Goal: Task Accomplishment & Management: Use online tool/utility

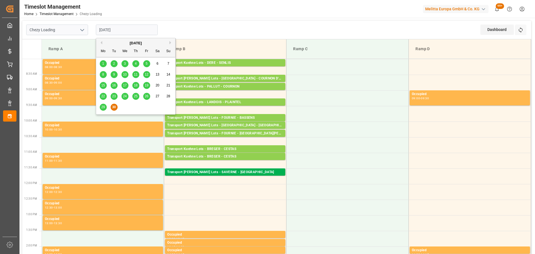
click at [123, 29] on input "[DATE]" at bounding box center [127, 30] width 62 height 11
click at [104, 107] on span "29" at bounding box center [103, 107] width 4 height 4
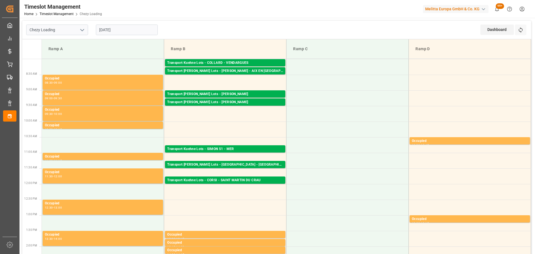
click at [127, 27] on input "29-09-2025" at bounding box center [127, 30] width 62 height 11
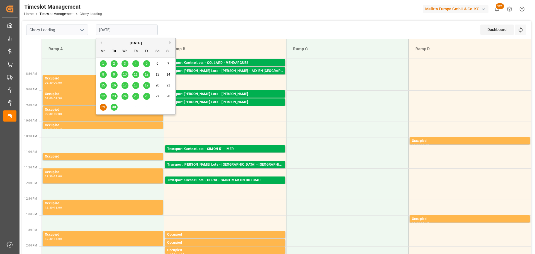
click at [113, 108] on span "30" at bounding box center [114, 107] width 4 height 4
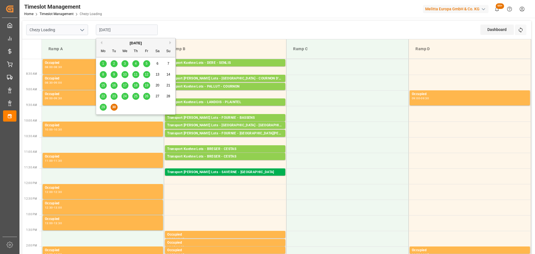
click at [116, 27] on input "[DATE]" at bounding box center [127, 30] width 62 height 11
click at [171, 43] on button "Next Month" at bounding box center [171, 42] width 3 height 3
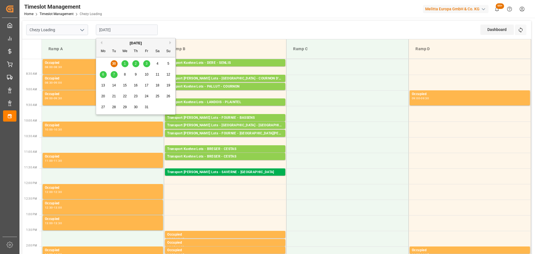
click at [125, 62] on span "1" at bounding box center [125, 64] width 2 height 4
type input "01-10-2025"
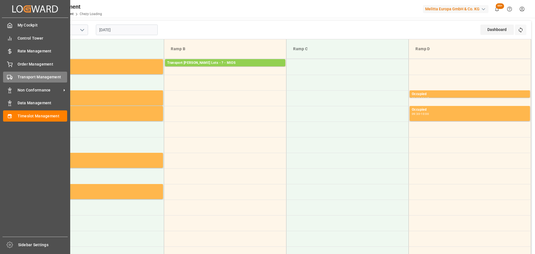
click at [49, 76] on span "Transport Management" at bounding box center [43, 77] width 50 height 6
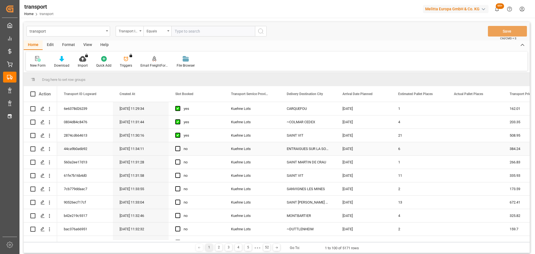
drag, startPoint x: 49, startPoint y: 147, endPoint x: 69, endPoint y: 160, distance: 23.7
click at [49, 147] on icon "open menu" at bounding box center [50, 149] width 6 height 6
click at [82, 160] on span "Open in new tab" at bounding box center [86, 161] width 51 height 6
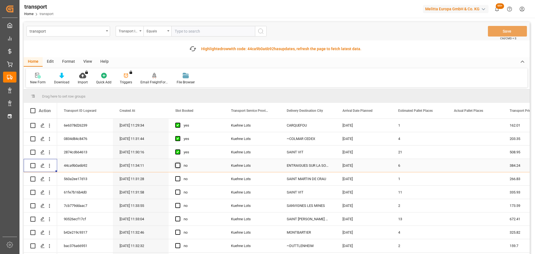
click at [179, 165] on span "Press SPACE to select this row." at bounding box center [177, 165] width 5 height 5
click at [180, 163] on input "Press SPACE to select this row." at bounding box center [180, 163] width 0 height 0
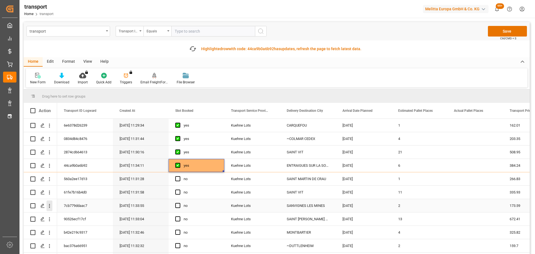
click at [49, 204] on icon "open menu" at bounding box center [50, 206] width 6 height 6
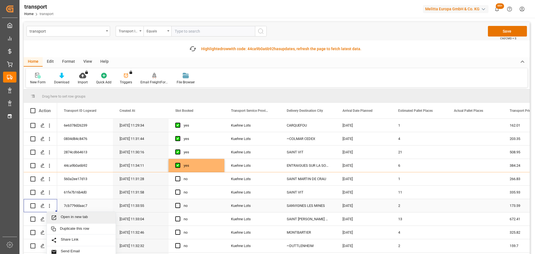
click at [73, 216] on span "Open in new tab" at bounding box center [86, 218] width 51 height 6
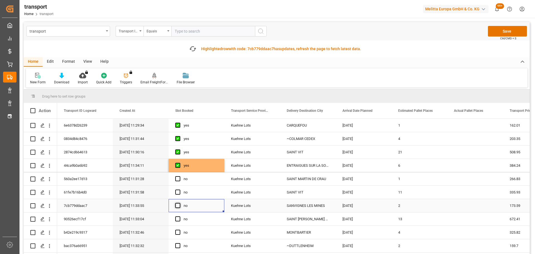
click at [176, 204] on span "Press SPACE to select this row." at bounding box center [177, 205] width 5 height 5
click at [180, 203] on input "Press SPACE to select this row." at bounding box center [180, 203] width 0 height 0
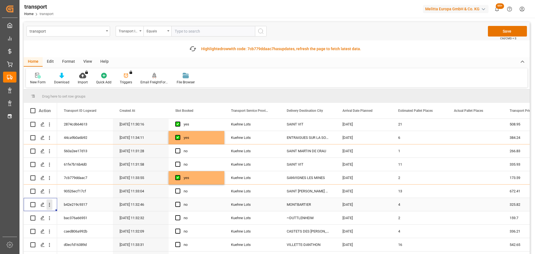
click at [48, 203] on icon "open menu" at bounding box center [50, 205] width 6 height 6
click at [68, 214] on span "Open in new tab" at bounding box center [86, 217] width 51 height 6
click at [178, 204] on span "Press SPACE to select this row." at bounding box center [177, 204] width 5 height 5
click at [180, 202] on input "Press SPACE to select this row." at bounding box center [180, 202] width 0 height 0
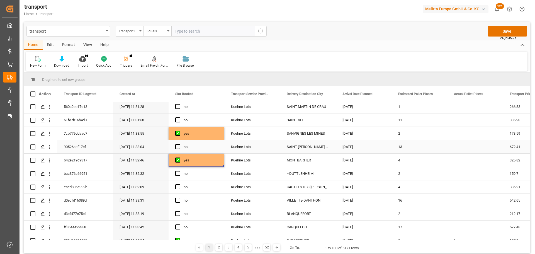
scroll to position [56, 0]
click at [48, 186] on icon "open menu" at bounding box center [50, 187] width 6 height 6
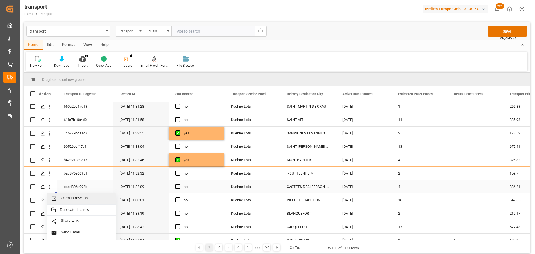
click at [73, 198] on span "Open in new tab" at bounding box center [86, 199] width 51 height 6
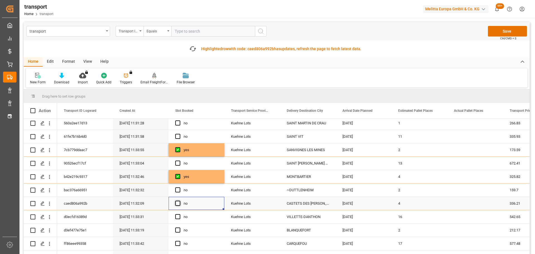
click at [180, 202] on span "Press SPACE to select this row." at bounding box center [177, 203] width 5 height 5
click at [180, 201] on input "Press SPACE to select this row." at bounding box center [180, 201] width 0 height 0
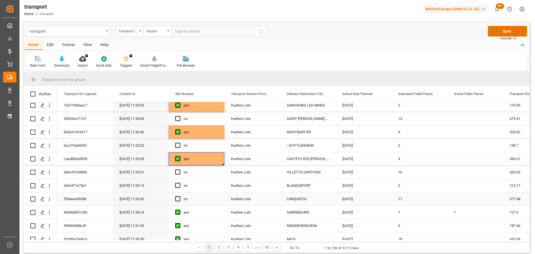
scroll to position [112, 0]
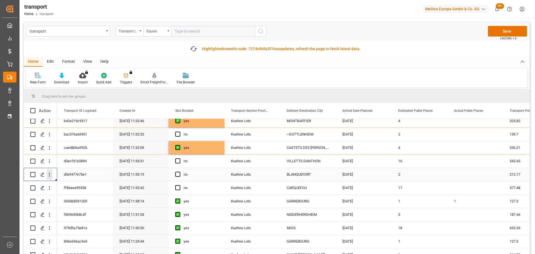
click at [50, 173] on icon "open menu" at bounding box center [50, 175] width 6 height 6
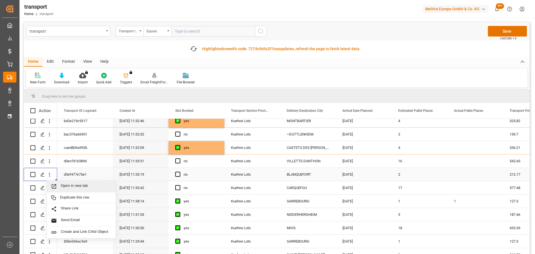
click at [73, 184] on span "Open in new tab" at bounding box center [86, 186] width 51 height 6
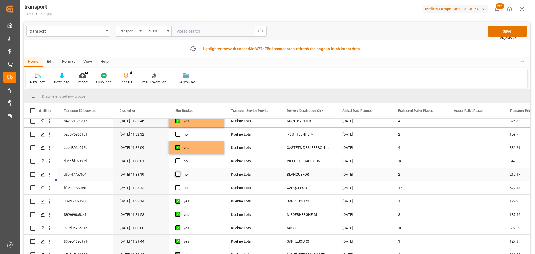
click at [179, 175] on span "Press SPACE to select this row." at bounding box center [177, 174] width 5 height 5
click at [180, 172] on input "Press SPACE to select this row." at bounding box center [180, 172] width 0 height 0
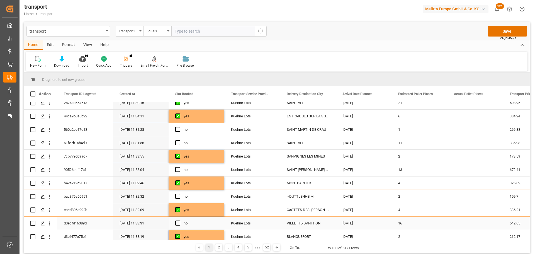
scroll to position [28, 0]
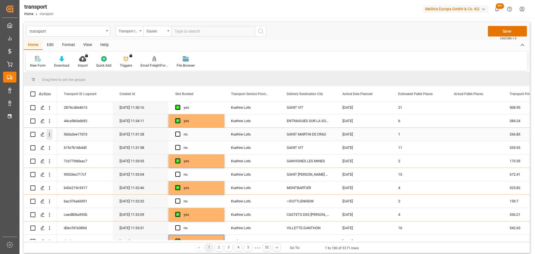
click at [49, 134] on icon "open menu" at bounding box center [50, 135] width 6 height 6
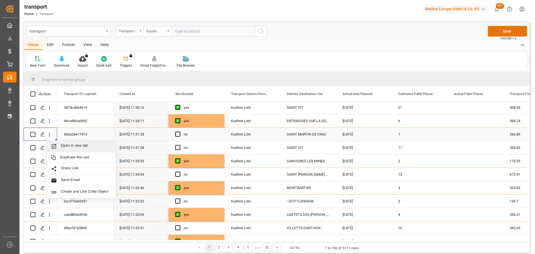
click at [71, 144] on span "Open in new tab" at bounding box center [86, 146] width 51 height 6
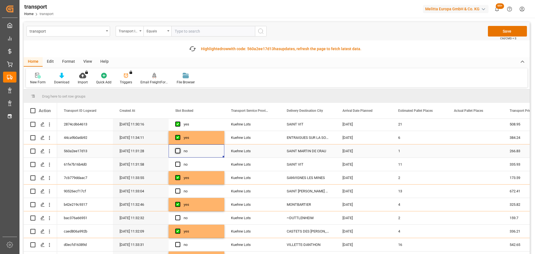
click at [178, 152] on span "Press SPACE to select this row." at bounding box center [177, 150] width 5 height 5
click at [180, 148] on input "Press SPACE to select this row." at bounding box center [180, 148] width 0 height 0
click at [50, 191] on icon "open menu" at bounding box center [49, 192] width 1 height 4
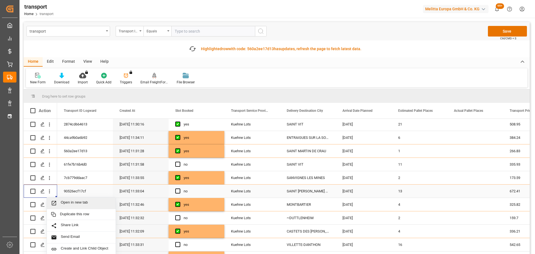
click at [71, 201] on span "Open in new tab" at bounding box center [86, 203] width 51 height 6
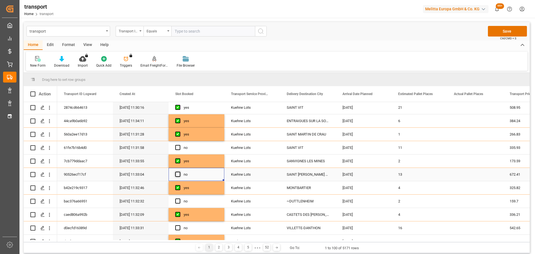
click at [178, 175] on span "Press SPACE to select this row." at bounding box center [177, 174] width 5 height 5
click at [180, 172] on input "Press SPACE to select this row." at bounding box center [180, 172] width 0 height 0
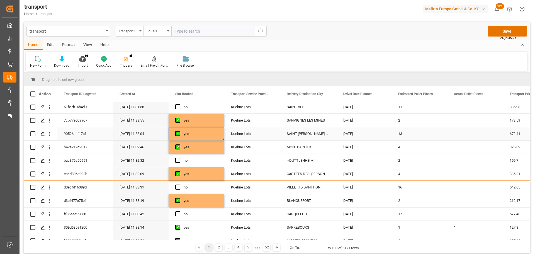
scroll to position [84, 0]
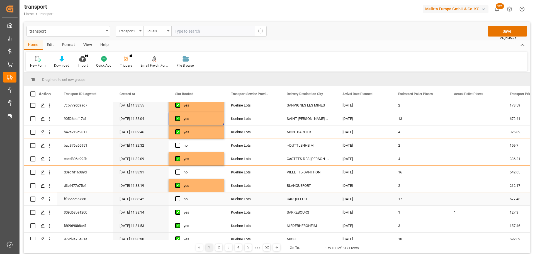
click at [49, 198] on icon "open menu" at bounding box center [50, 199] width 6 height 6
click at [74, 209] on span "Open in new tab" at bounding box center [86, 211] width 51 height 6
click at [178, 199] on span "Press SPACE to select this row." at bounding box center [177, 198] width 5 height 5
click at [180, 196] on input "Press SPACE to select this row." at bounding box center [180, 196] width 0 height 0
click at [507, 30] on button "Save" at bounding box center [507, 31] width 39 height 11
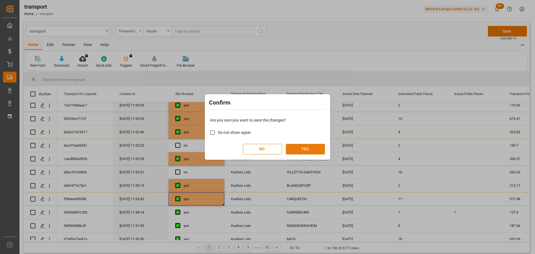
click at [304, 150] on button "YES" at bounding box center [305, 149] width 39 height 11
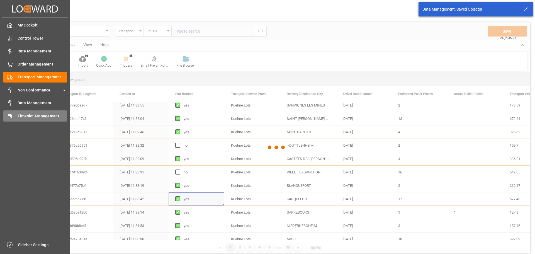
click at [26, 113] on span "Timeslot Management" at bounding box center [43, 116] width 50 height 6
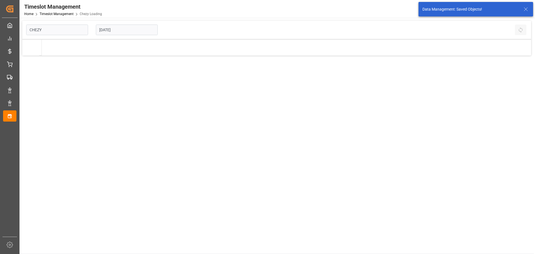
type input "Chezy Loading"
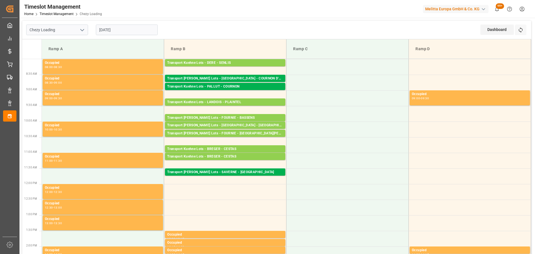
click at [118, 28] on input "[DATE]" at bounding box center [127, 30] width 62 height 11
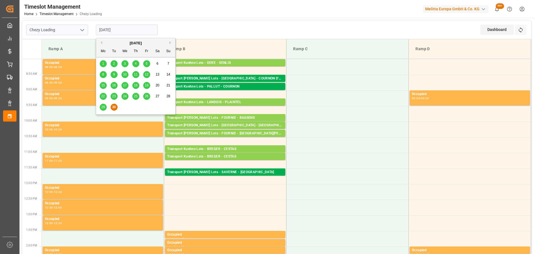
click at [170, 42] on button "Next Month" at bounding box center [171, 42] width 3 height 3
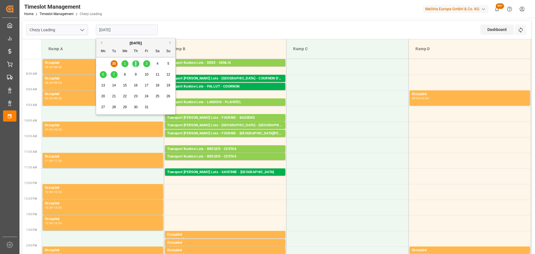
click at [135, 65] on span "2" at bounding box center [136, 64] width 2 height 4
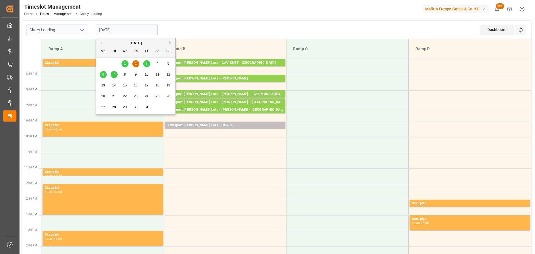
click at [129, 26] on input "02-10-2025" at bounding box center [127, 30] width 62 height 11
click at [101, 42] on button "Previous Month" at bounding box center [100, 42] width 3 height 3
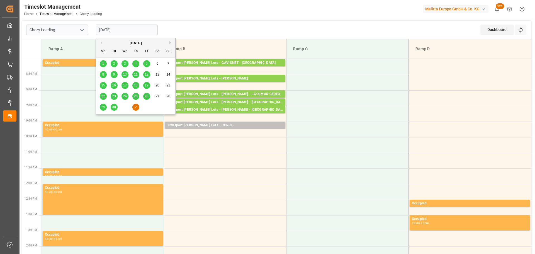
click at [113, 106] on span "30" at bounding box center [114, 107] width 4 height 4
type input "30-09-2025"
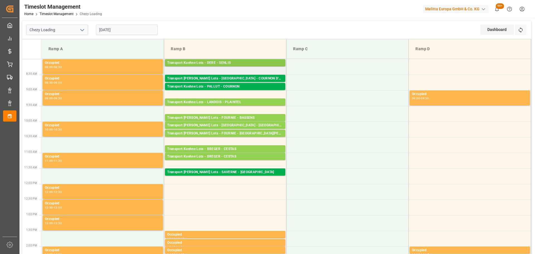
click at [239, 62] on div "Transport Kuehne Lots - DERE - SENLIS" at bounding box center [225, 63] width 116 height 6
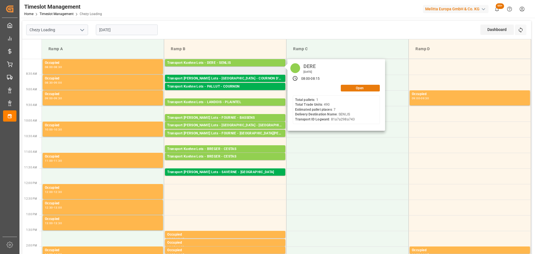
click at [369, 89] on button "Open" at bounding box center [360, 88] width 39 height 7
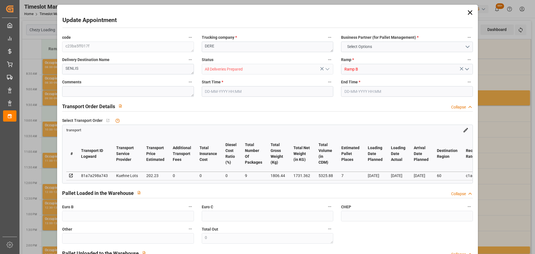
type input "7"
type input "202.23"
type input "0"
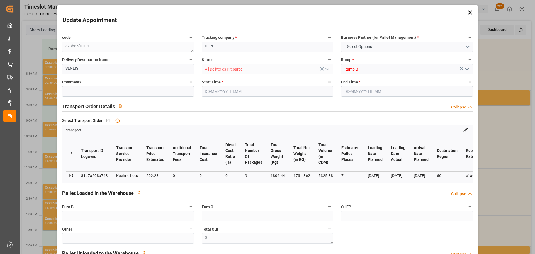
type input "202.23"
type input "0"
type input "9"
type input "1731.362"
type input "1992.136"
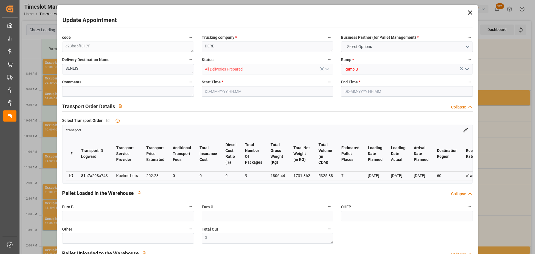
type input "5325.88"
type input "60"
type input "1"
type input "490"
type input "7"
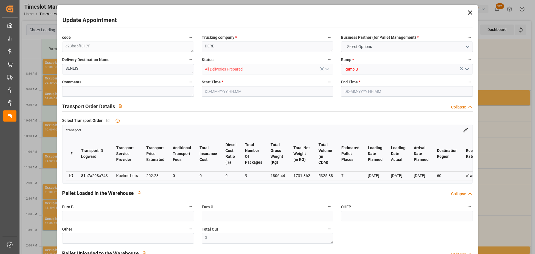
type input "101"
type input "1806.44"
type input "0"
type input "4710.8598"
type input "0"
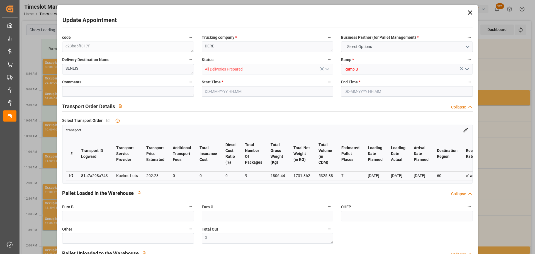
type input "0"
type input "21"
type input "35"
type input "30-09-2025 08:00"
type input "30-09-2025 08:15"
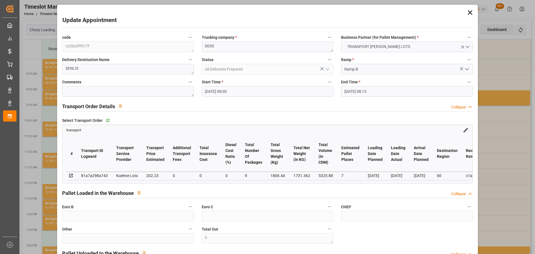
type input "24-09-2025 12:42"
type input "[DATE] 11:23"
type input "[DATE]"
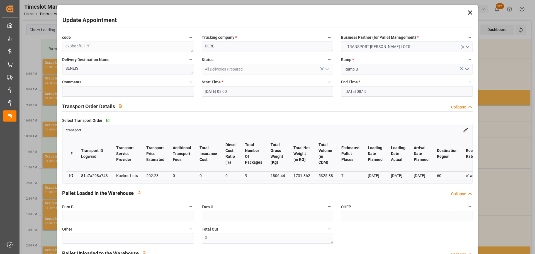
click at [214, 92] on input "30-09-2025 08:00" at bounding box center [268, 91] width 132 height 11
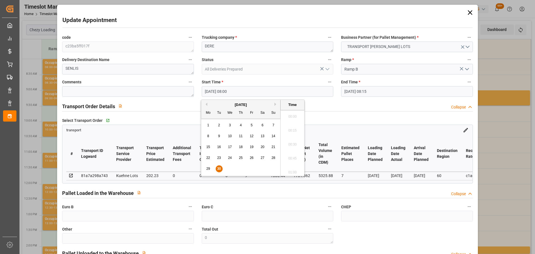
scroll to position [420, 0]
click at [275, 104] on button "Next Month" at bounding box center [276, 104] width 3 height 3
click at [241, 123] on div "2" at bounding box center [241, 125] width 7 height 7
click at [293, 167] on li "10:30" at bounding box center [293, 171] width 24 height 14
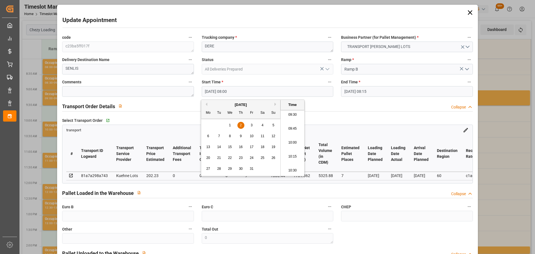
type input "02-10-2025 10:30"
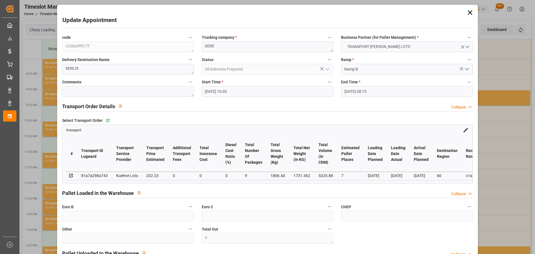
click at [362, 88] on input "30-09-2025 08:15" at bounding box center [407, 91] width 132 height 11
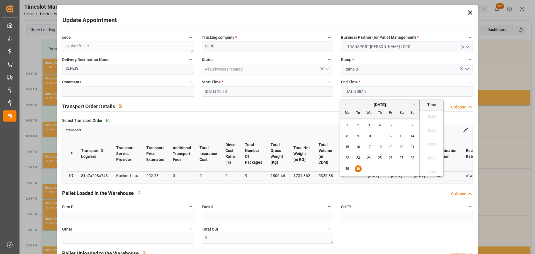
scroll to position [434, 0]
click at [414, 104] on button "Next Month" at bounding box center [415, 104] width 3 height 3
click at [379, 124] on span "2" at bounding box center [380, 125] width 2 height 4
click at [433, 170] on li "10:45" at bounding box center [432, 171] width 24 height 14
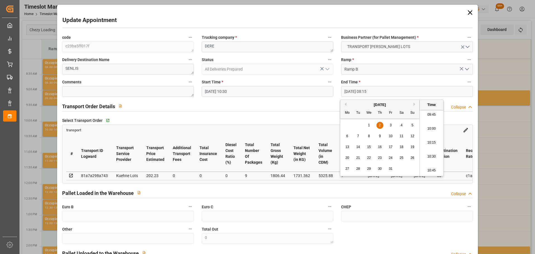
type input "02-10-2025 10:45"
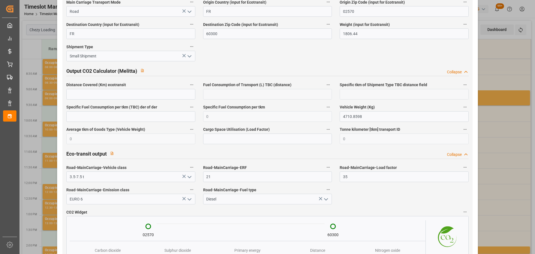
scroll to position [964, 0]
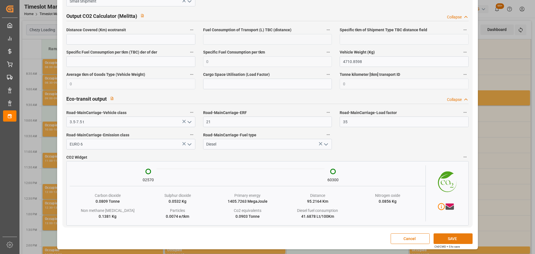
click at [457, 235] on button "SAVE" at bounding box center [453, 238] width 39 height 11
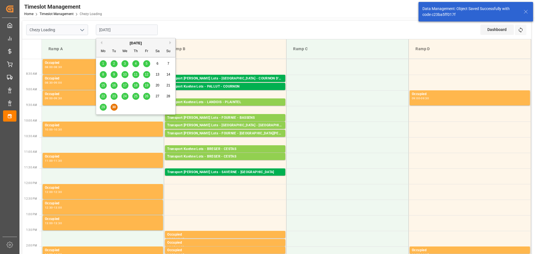
click at [135, 30] on input "[DATE]" at bounding box center [127, 30] width 62 height 11
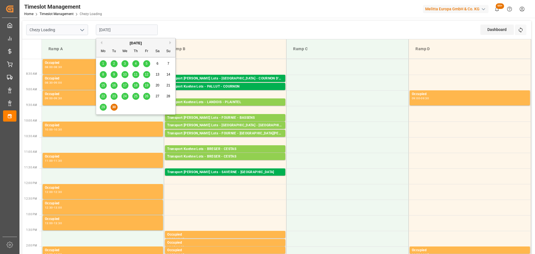
click at [169, 42] on div "[DATE]" at bounding box center [135, 43] width 79 height 6
click at [170, 42] on button "Next Month" at bounding box center [171, 42] width 3 height 3
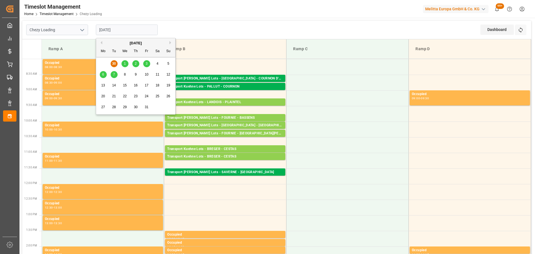
click at [126, 62] on div "1" at bounding box center [125, 63] width 7 height 7
type input "[DATE]"
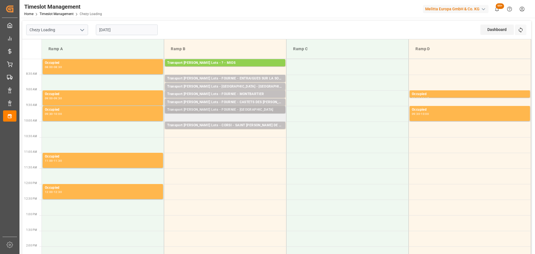
click at [227, 108] on div "Transport Kuehne Lots - FOURNIE - BLANQUEFORT" at bounding box center [225, 110] width 116 height 6
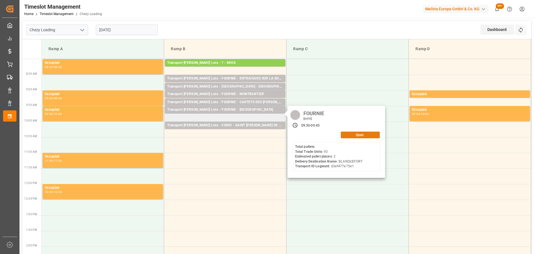
click at [355, 134] on button "Open" at bounding box center [360, 135] width 39 height 7
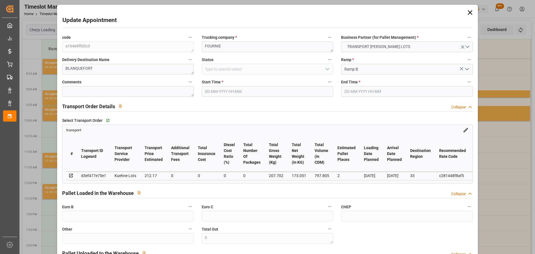
type input "01-10-2025 09:30"
type input "01-10-2025 09:45"
type input "30-09-2025 13:09"
type input "30-09-2025 11:33"
type input "[DATE]"
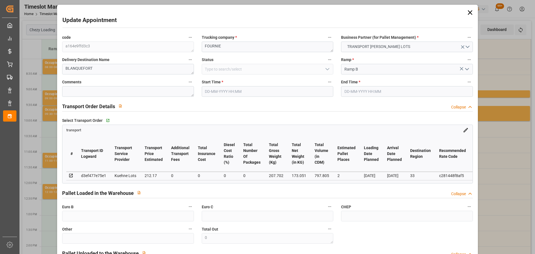
type input "[DATE]"
click at [221, 90] on input "01-10-2025 09:30" at bounding box center [268, 91] width 132 height 11
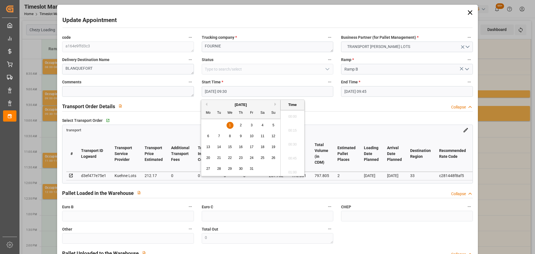
scroll to position [504, 0]
drag, startPoint x: 239, startPoint y: 124, endPoint x: 273, endPoint y: 144, distance: 38.8
click at [240, 124] on div "2" at bounding box center [241, 125] width 7 height 7
drag, startPoint x: 292, startPoint y: 153, endPoint x: 324, endPoint y: 118, distance: 47.7
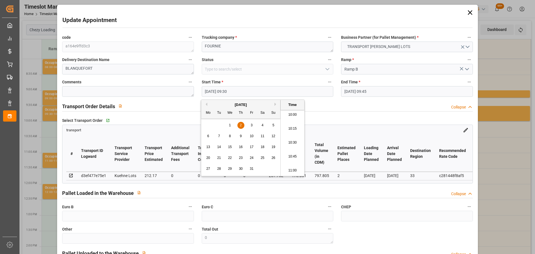
click at [291, 153] on li "10:45" at bounding box center [293, 157] width 24 height 14
type input "02-10-2025 10:45"
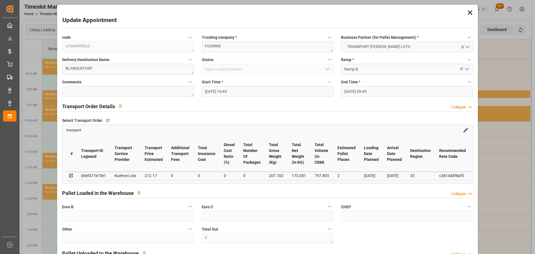
click at [348, 93] on input "01-10-2025 09:45" at bounding box center [407, 91] width 132 height 11
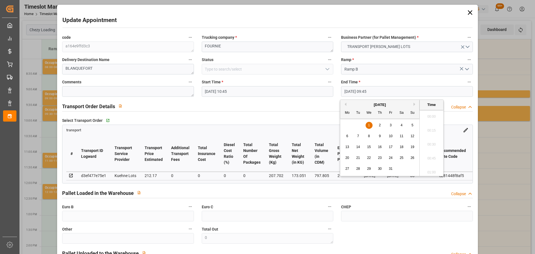
scroll to position [518, 0]
click at [380, 125] on span "2" at bounding box center [380, 125] width 2 height 4
click at [432, 157] on li "11:00" at bounding box center [432, 157] width 24 height 14
type input "02-10-2025 11:00"
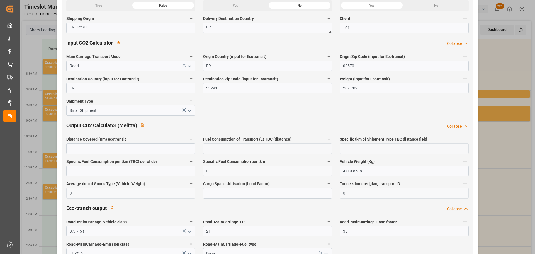
scroll to position [922, 0]
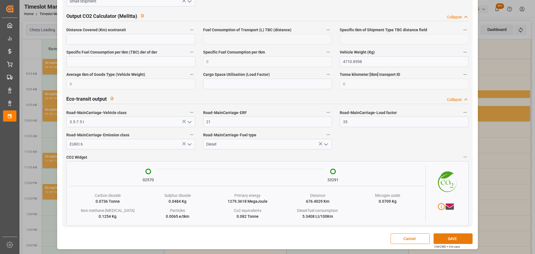
click at [451, 238] on button "SAVE" at bounding box center [453, 238] width 39 height 11
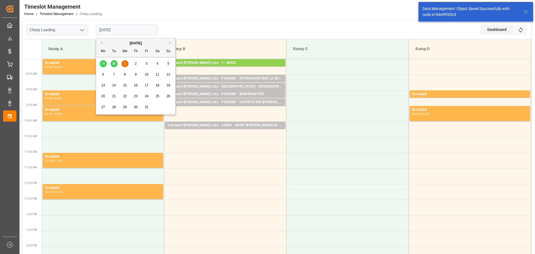
click at [103, 25] on input "[DATE]" at bounding box center [127, 30] width 62 height 11
click at [136, 61] on div "2" at bounding box center [135, 63] width 7 height 7
type input "02-10-2025"
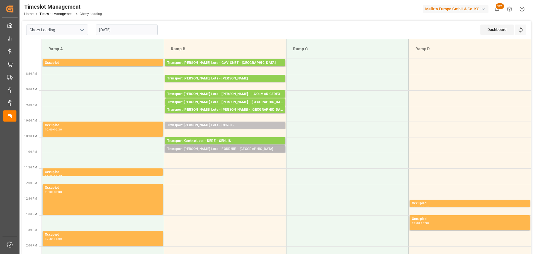
click at [235, 148] on div "Transport Kuehne Lots - FOURNIE - BLANQUEFORT" at bounding box center [225, 149] width 116 height 6
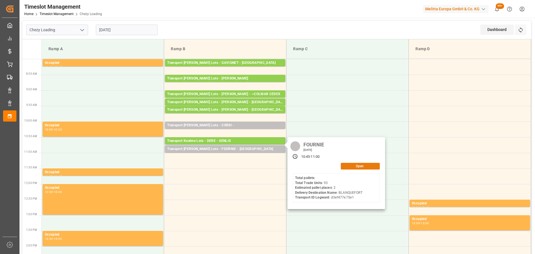
click at [352, 165] on button "Open" at bounding box center [360, 166] width 39 height 7
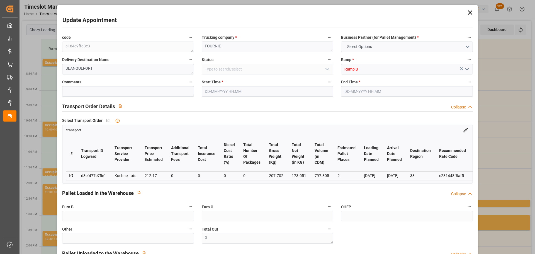
type input "2"
type input "212.17"
type input "0"
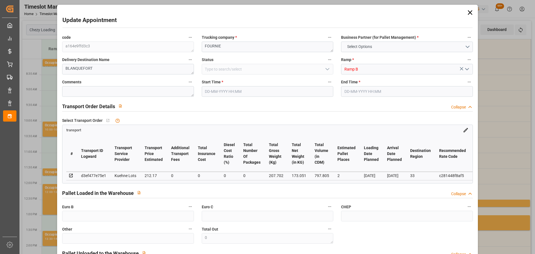
type input "212.17"
type input "0"
type input "173.051"
type input "414.702"
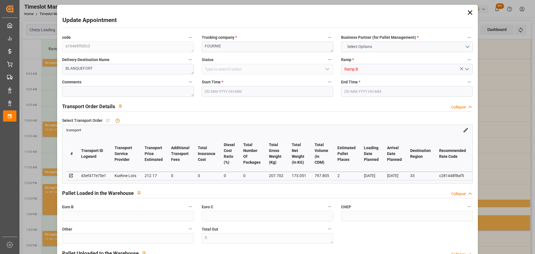
type input "797.805"
type input "33"
type input "0"
type input "93"
type input "9"
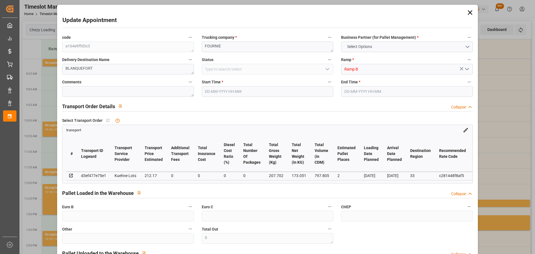
type input "101"
type input "207.702"
type input "0"
type input "4710.8598"
type input "0"
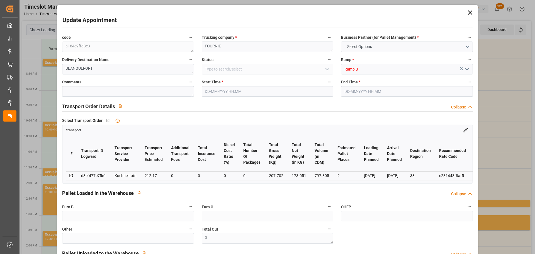
type input "0"
type input "21"
type input "35"
type input "02-10-2025 10:45"
type input "02-10-2025 11:00"
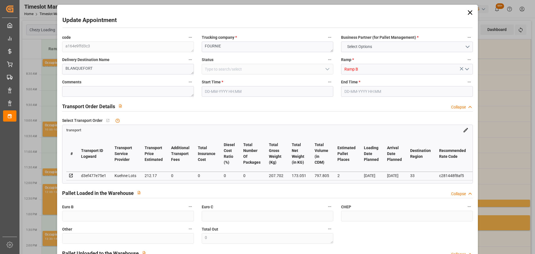
type input "30-09-2025 13:09"
type input "30-09-2025 11:33"
type input "[DATE]"
click at [211, 91] on input "02-10-2025 10:45" at bounding box center [268, 91] width 132 height 11
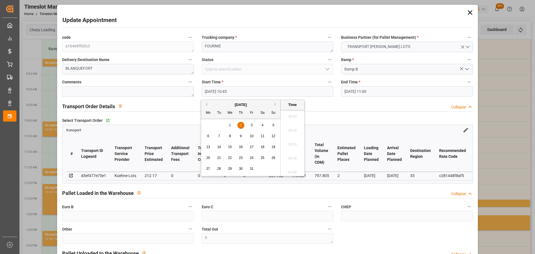
scroll to position [573, 0]
click at [240, 124] on span "2" at bounding box center [241, 125] width 2 height 4
click at [295, 155] on li "11:00" at bounding box center [293, 157] width 24 height 14
type input "02-10-2025 11:00"
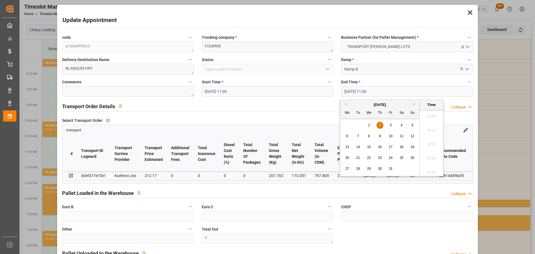
click at [361, 92] on input "02-10-2025 11:00" at bounding box center [407, 91] width 132 height 11
click at [378, 123] on div "2" at bounding box center [380, 125] width 7 height 7
click at [430, 153] on li "11:15" at bounding box center [432, 157] width 24 height 14
type input "02-10-2025 11:15"
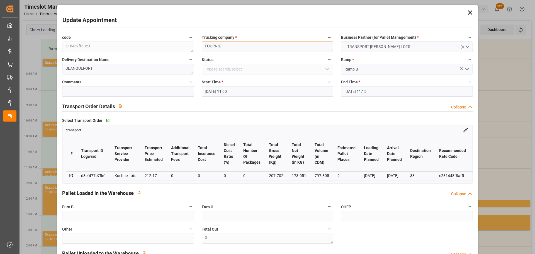
drag, startPoint x: 250, startPoint y: 44, endPoint x: 81, endPoint y: 35, distance: 168.6
click at [81, 35] on div "code a164e9ffd3c3 Trucking company * FOURNIE Business Partner (for Pallet Manag…" at bounding box center [267, 169] width 418 height 274
type textarea "b"
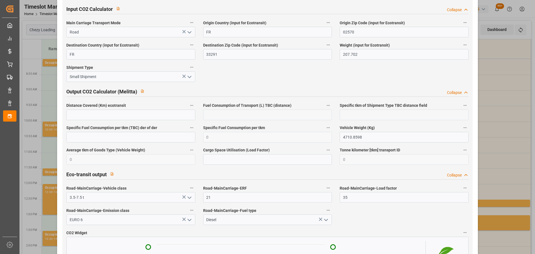
scroll to position [922, 0]
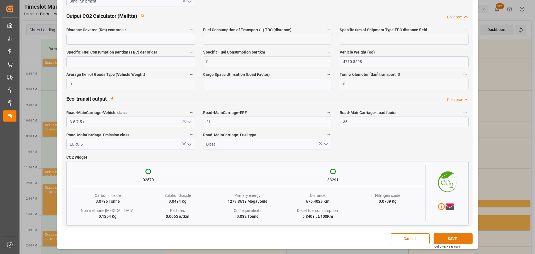
type textarea "[PERSON_NAME]"
click at [447, 238] on button "SAVE" at bounding box center [453, 238] width 39 height 11
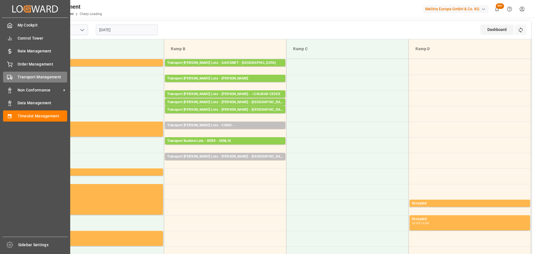
click at [14, 73] on div "Transport Management Transport Management" at bounding box center [35, 77] width 64 height 11
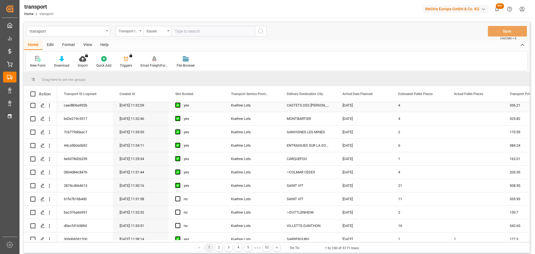
scroll to position [139, 0]
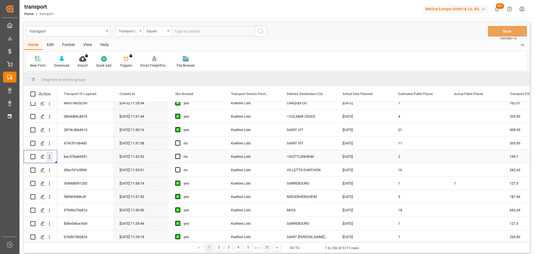
click at [48, 155] on icon "open menu" at bounding box center [50, 157] width 6 height 6
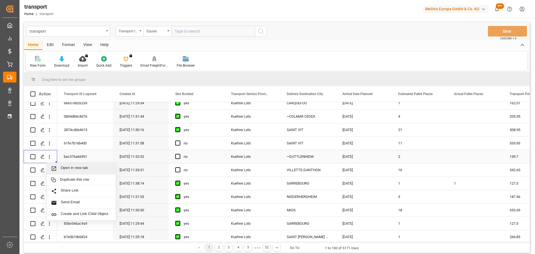
click at [85, 165] on div "Open in new tab" at bounding box center [81, 169] width 69 height 12
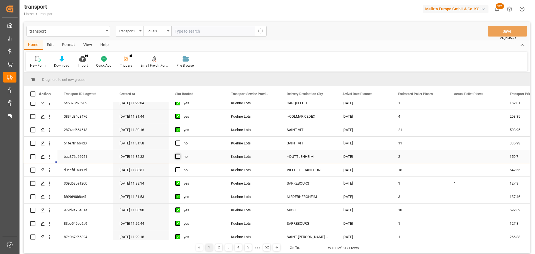
click at [177, 156] on span "Press SPACE to select this row." at bounding box center [177, 156] width 5 height 5
click at [180, 154] on input "Press SPACE to select this row." at bounding box center [180, 154] width 0 height 0
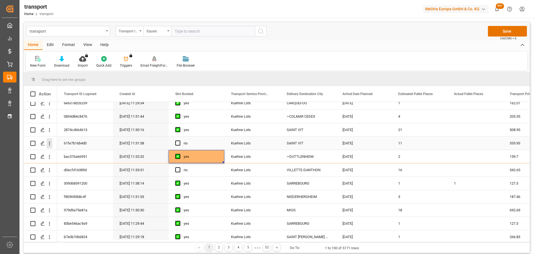
click at [50, 142] on icon "open menu" at bounding box center [50, 144] width 6 height 6
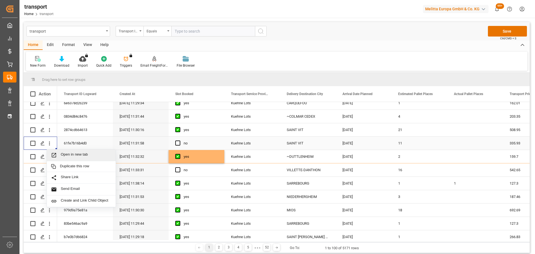
drag, startPoint x: 98, startPoint y: 153, endPoint x: 103, endPoint y: 154, distance: 5.6
click at [98, 153] on span "Open in new tab" at bounding box center [86, 155] width 51 height 6
click at [177, 141] on span "Press SPACE to select this row." at bounding box center [177, 143] width 5 height 5
click at [180, 141] on input "Press SPACE to select this row." at bounding box center [180, 141] width 0 height 0
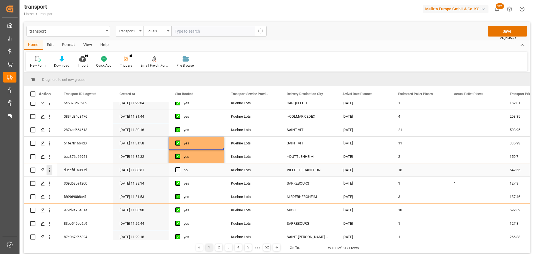
click at [50, 168] on icon "open menu" at bounding box center [50, 170] width 6 height 6
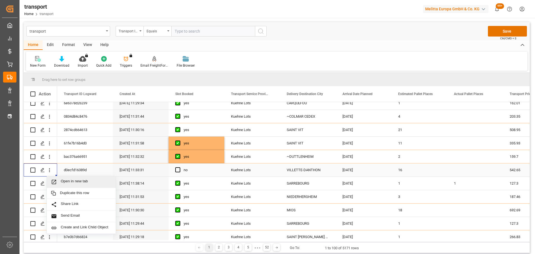
click at [79, 180] on span "Open in new tab" at bounding box center [86, 182] width 51 height 6
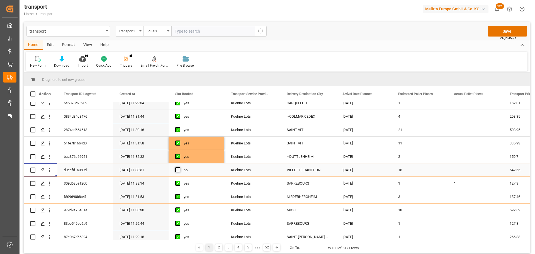
click at [178, 170] on span "Press SPACE to select this row." at bounding box center [177, 169] width 5 height 5
click at [180, 167] on input "Press SPACE to select this row." at bounding box center [180, 167] width 0 height 0
click at [508, 28] on button "Save" at bounding box center [507, 31] width 39 height 11
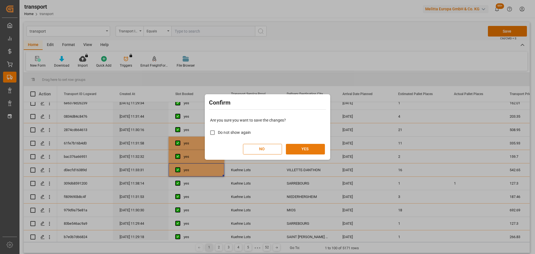
click at [315, 149] on button "YES" at bounding box center [305, 149] width 39 height 11
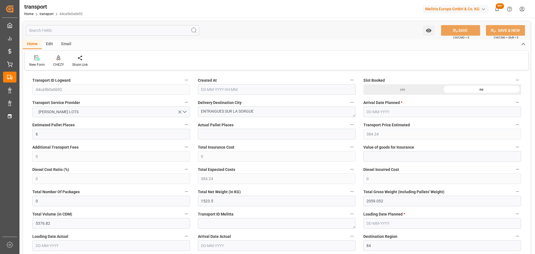
type input "[DATE] 11:34"
type input "[DATE]"
click at [60, 63] on div "CHEZY" at bounding box center [58, 64] width 11 height 5
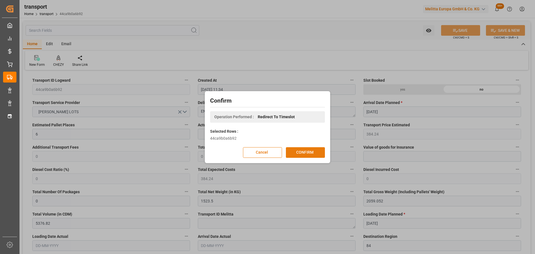
click at [299, 149] on button "CONFIRM" at bounding box center [305, 152] width 39 height 11
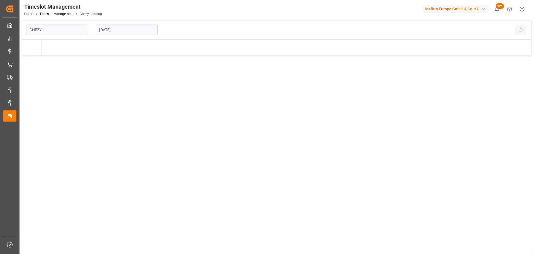
type input "Chezy Loading"
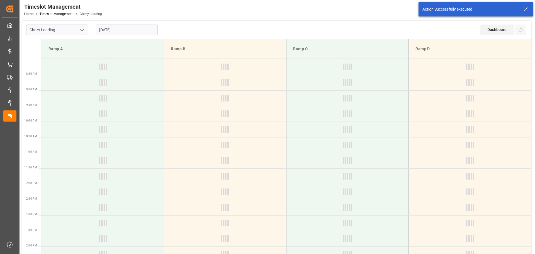
click at [112, 33] on input "[DATE]" at bounding box center [127, 30] width 62 height 11
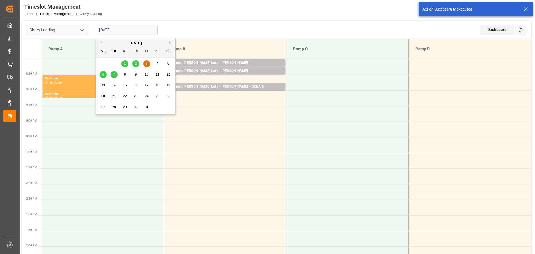
click at [126, 62] on div "1" at bounding box center [125, 63] width 7 height 7
type input "01-10-2025"
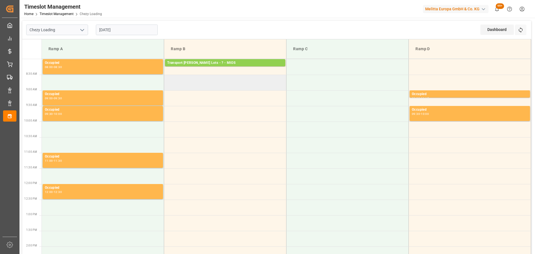
click at [168, 79] on td at bounding box center [225, 83] width 122 height 16
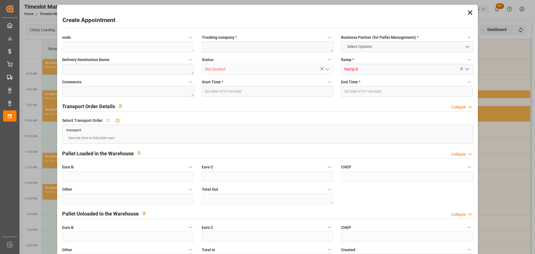
type input "0"
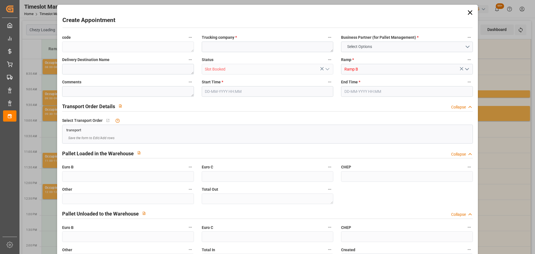
type input "0"
type input "01-10-2025 08:30"
type input "[DATE] 09:00"
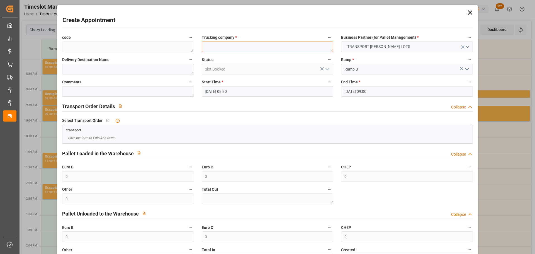
click at [212, 49] on textarea at bounding box center [268, 47] width 132 height 11
type textarea "FOURNIE"
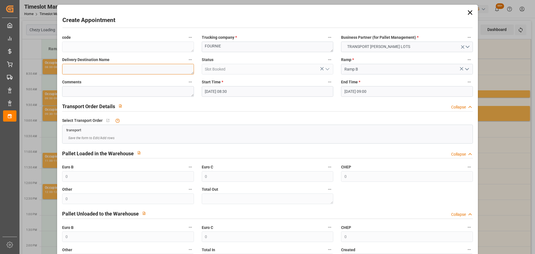
click at [160, 73] on textarea at bounding box center [128, 69] width 132 height 11
type textarea "ENTRAIGUES"
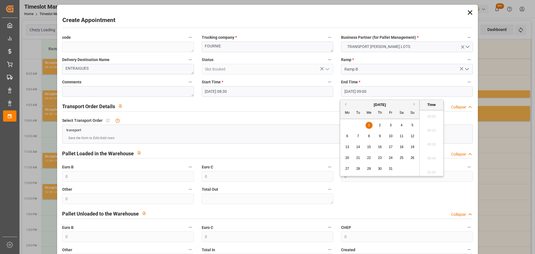
click at [355, 91] on input "01-10-2025 09:00" at bounding box center [407, 91] width 132 height 11
click at [369, 125] on span "1" at bounding box center [369, 125] width 2 height 4
click at [431, 127] on li "08:45" at bounding box center [432, 129] width 24 height 14
type input "01-10-2025 08:45"
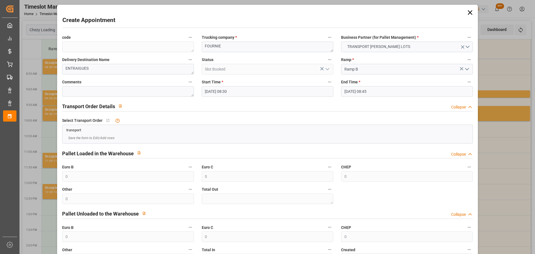
scroll to position [43, 0]
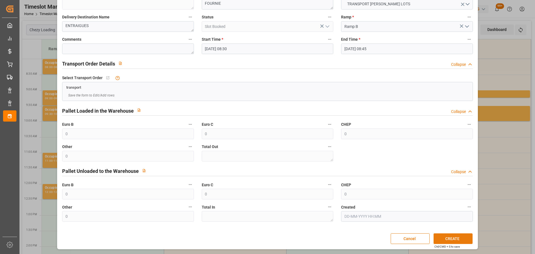
click at [443, 238] on button "CREATE" at bounding box center [453, 238] width 39 height 11
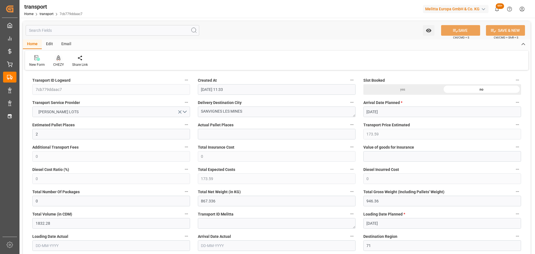
click at [57, 60] on icon at bounding box center [58, 60] width 3 height 1
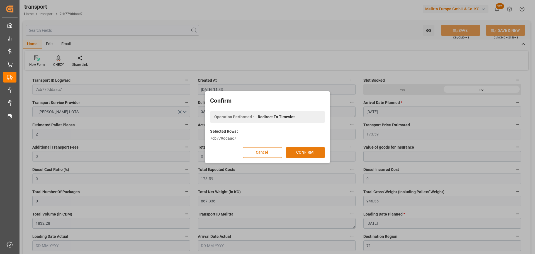
click at [299, 151] on button "CONFIRM" at bounding box center [305, 152] width 39 height 11
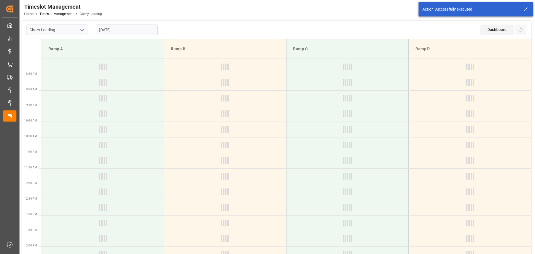
click at [110, 32] on input "[DATE]" at bounding box center [127, 30] width 62 height 11
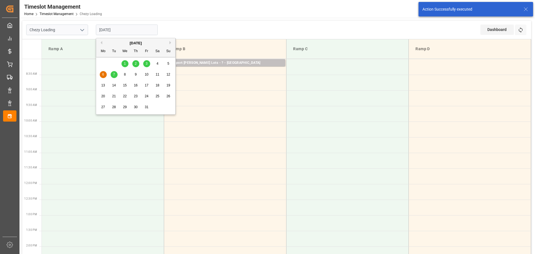
click at [125, 62] on span "1" at bounding box center [125, 64] width 2 height 4
type input "01-10-2025"
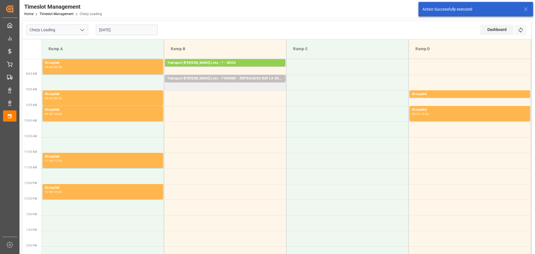
click at [167, 88] on td "Transport Kuehne Lots - FOURNIE - ENTRAIGUES SUR LA SORGUE Pallets: 2,TU: 337,C…" at bounding box center [225, 83] width 122 height 16
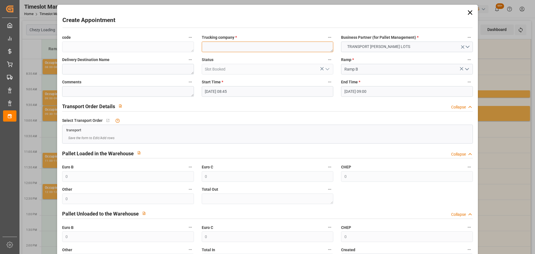
click at [228, 49] on textarea at bounding box center [268, 47] width 132 height 11
type textarea "FOURNIE"
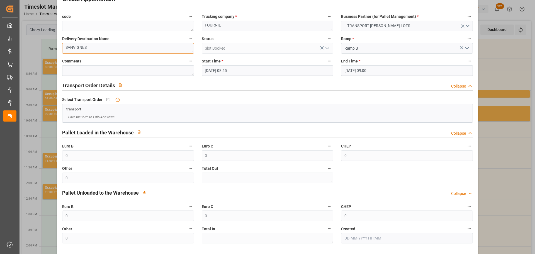
scroll to position [43, 0]
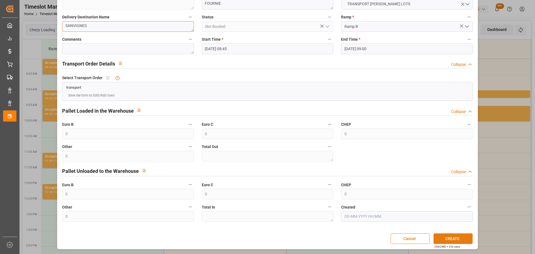
type textarea "SANVIGNES"
click at [447, 238] on button "CREATE" at bounding box center [453, 238] width 39 height 11
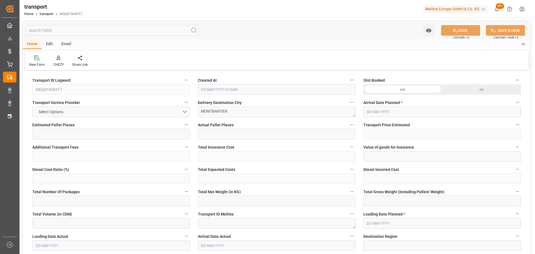
type input "4"
type input "325.82"
type input "0"
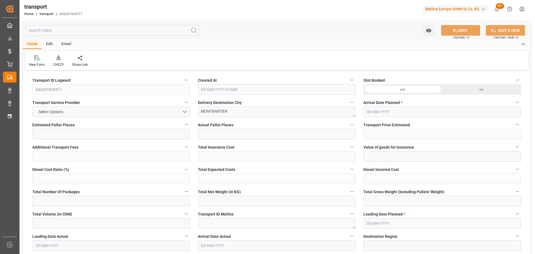
type input "325.82"
type input "0"
type input "1486.464"
type input "1791"
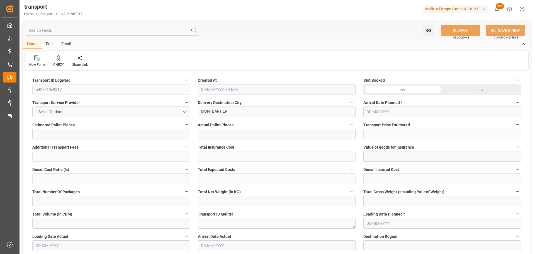
type input "4248"
type input "82"
type input "3"
type input "56"
type input "4"
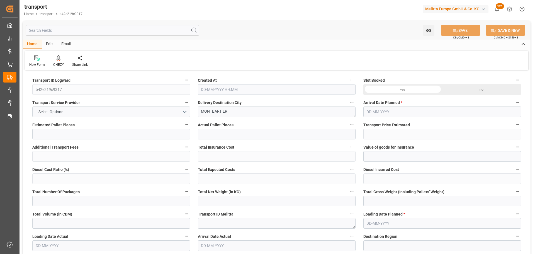
type input "101"
type input "1605.984"
type input "0"
type input "4710.8598"
type input "0"
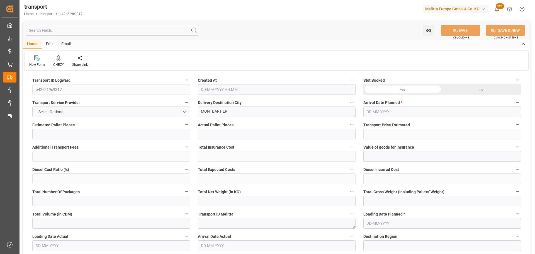
type input "0"
type input "21"
type input "35"
type input "[DATE] 11:32"
type input "[DATE]"
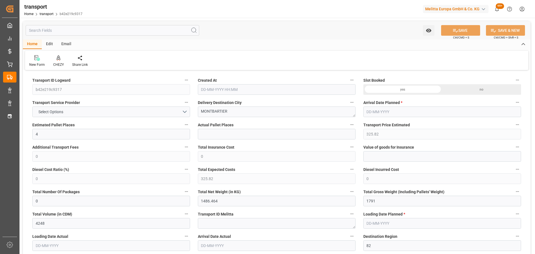
type input "[DATE]"
click at [57, 60] on icon at bounding box center [59, 58] width 4 height 6
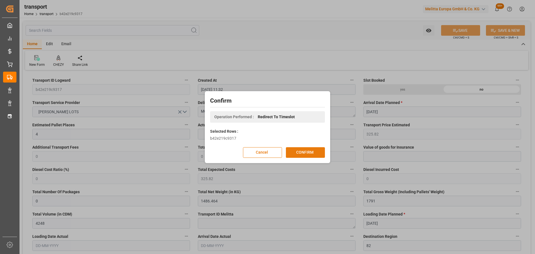
click at [300, 151] on button "CONFIRM" at bounding box center [305, 152] width 39 height 11
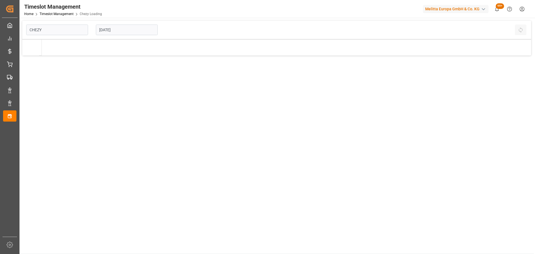
type input "Chezy Loading"
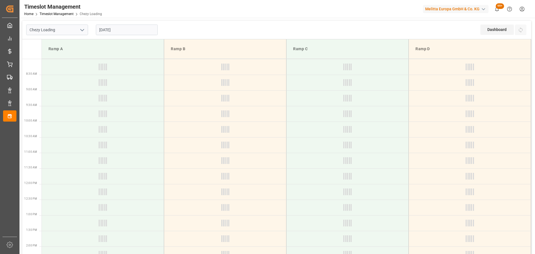
click at [103, 31] on input "[DATE]" at bounding box center [127, 30] width 62 height 11
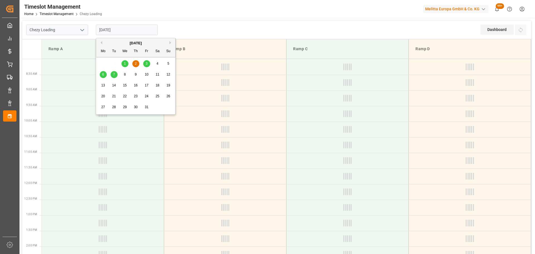
click at [126, 63] on div "1" at bounding box center [125, 63] width 7 height 7
type input "[DATE]"
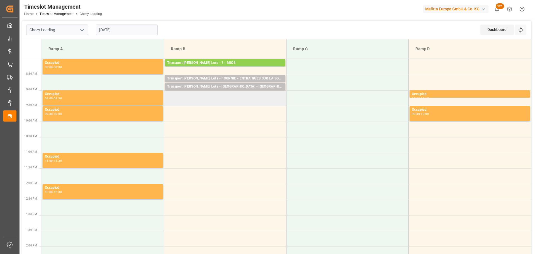
click at [167, 95] on td at bounding box center [225, 98] width 122 height 16
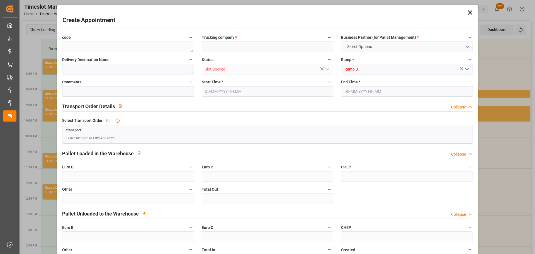
type input "0"
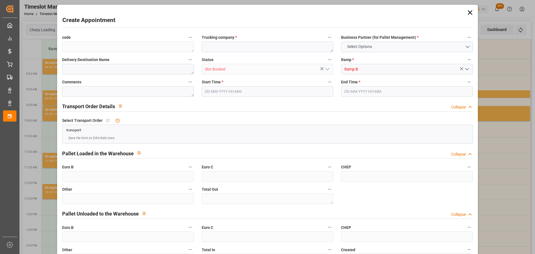
type input "0"
type input "01-10-2025 09:00"
click at [360, 90] on input "[DATE] 09:30" at bounding box center [407, 91] width 132 height 11
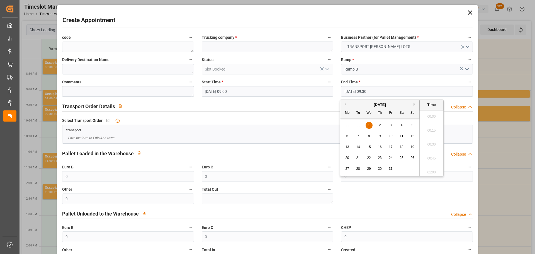
scroll to position [504, 0]
click at [368, 123] on div "1" at bounding box center [369, 125] width 7 height 7
click at [433, 128] on li "09:15" at bounding box center [432, 129] width 24 height 14
type input "01-10-2025 09:15"
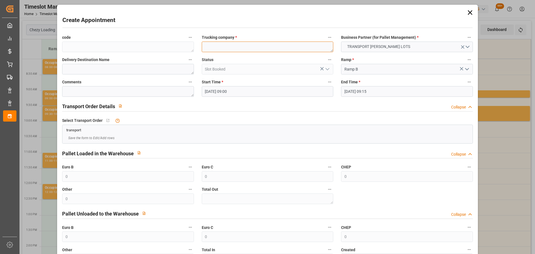
click at [224, 48] on textarea at bounding box center [268, 47] width 132 height 11
type textarea "FOURNIE"
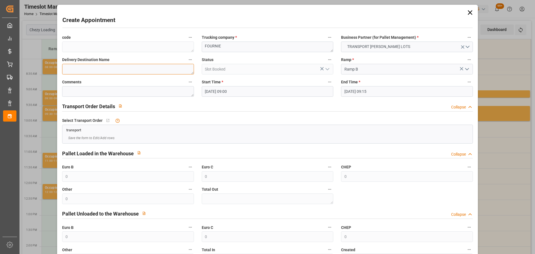
click at [79, 70] on textarea at bounding box center [128, 69] width 132 height 11
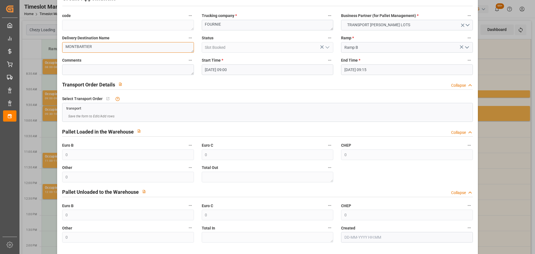
scroll to position [43, 0]
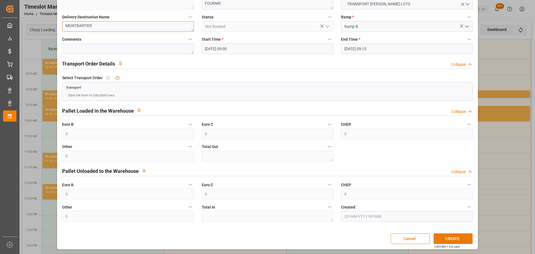
type textarea "MONTBARTIER"
click at [456, 238] on button "CREATE" at bounding box center [453, 238] width 39 height 11
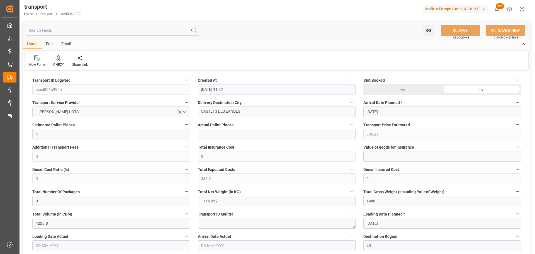
click at [59, 59] on icon at bounding box center [59, 58] width 4 height 6
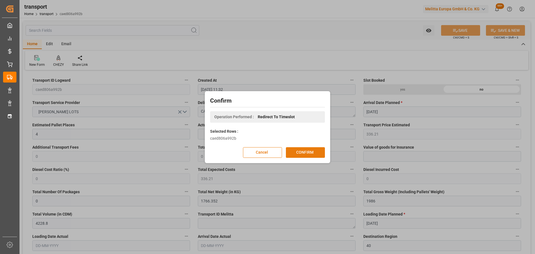
click at [314, 153] on button "CONFIRM" at bounding box center [305, 152] width 39 height 11
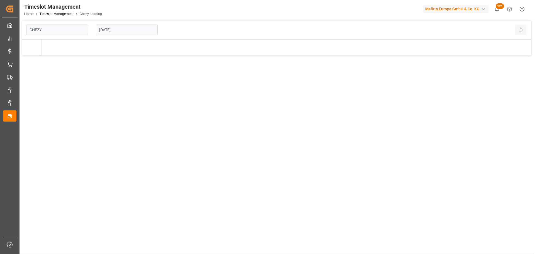
type input "Chezy Loading"
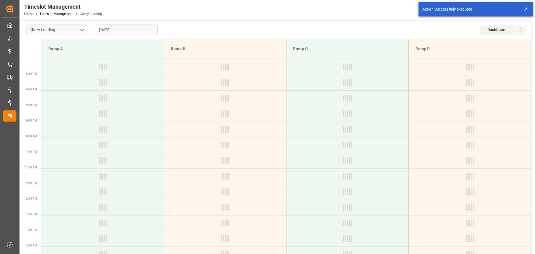
click at [125, 30] on input "[DATE]" at bounding box center [127, 30] width 62 height 11
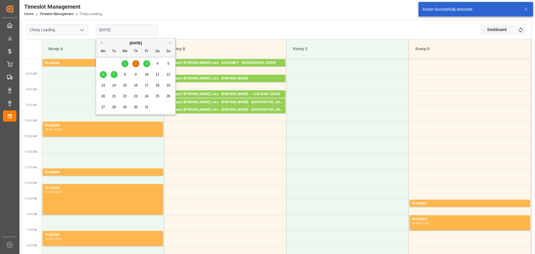
click at [125, 63] on span "1" at bounding box center [125, 64] width 2 height 4
type input "[DATE]"
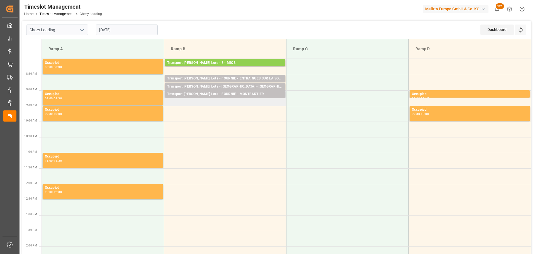
click at [168, 104] on td "Transport Kuehne Lots - FOURNIE - MONTBARTIER Pallets: 3,TU: 56,City: MONTBARTI…" at bounding box center [225, 98] width 122 height 16
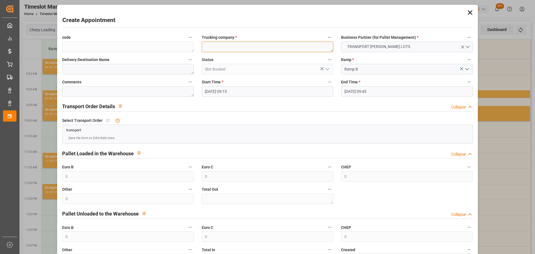
click at [230, 48] on textarea at bounding box center [268, 47] width 132 height 11
type textarea "FOURNIE"
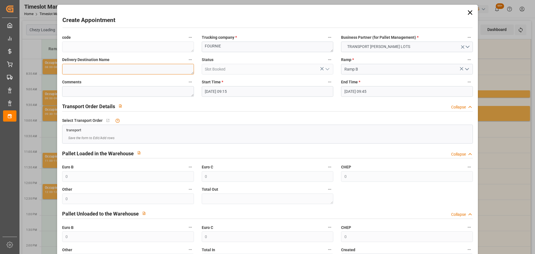
click at [93, 69] on textarea at bounding box center [128, 69] width 132 height 11
type textarea "CASTETS"
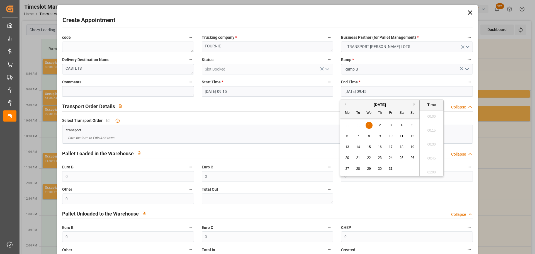
click at [369, 87] on input "01-10-2025 09:45" at bounding box center [407, 91] width 132 height 11
click at [370, 127] on div "1" at bounding box center [369, 125] width 7 height 7
click at [430, 130] on li "09:30" at bounding box center [432, 129] width 24 height 14
type input "[DATE] 09:30"
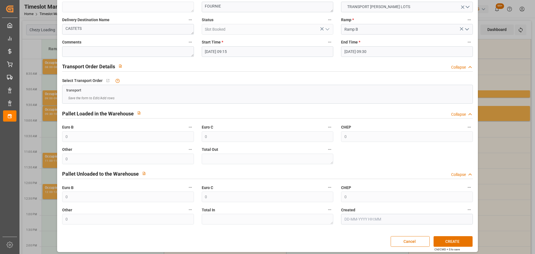
scroll to position [43, 0]
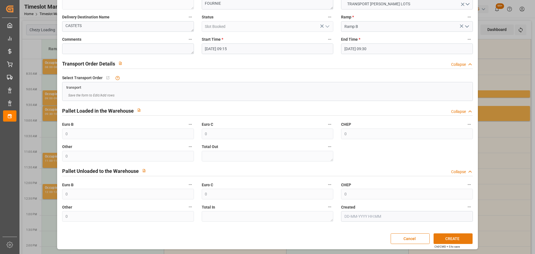
click at [459, 236] on button "CREATE" at bounding box center [453, 238] width 39 height 11
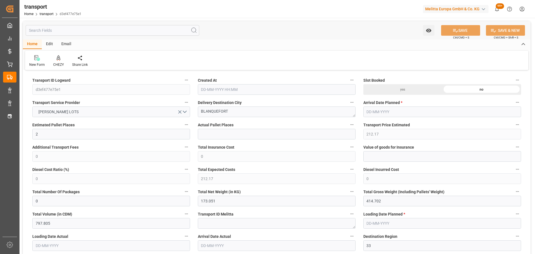
type input "[DATE] 11:33"
type input "[DATE]"
click at [57, 60] on icon at bounding box center [58, 60] width 3 height 1
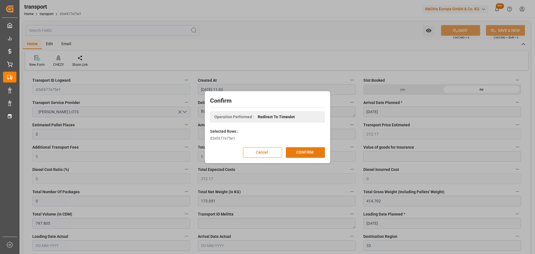
click at [308, 152] on button "CONFIRM" at bounding box center [305, 152] width 39 height 11
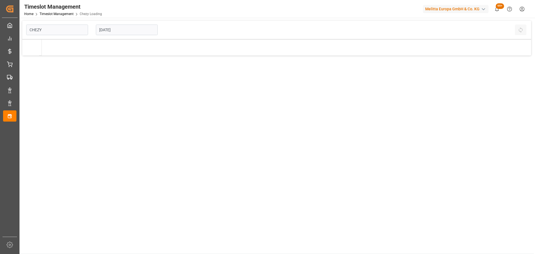
type input "Chezy Loading"
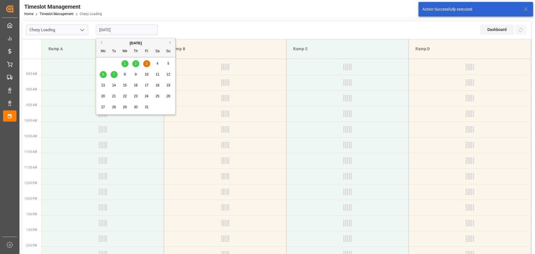
click at [113, 30] on input "[DATE]" at bounding box center [127, 30] width 62 height 11
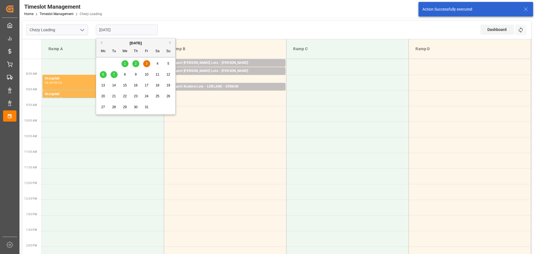
click at [123, 60] on div "1" at bounding box center [125, 63] width 7 height 7
type input "[DATE]"
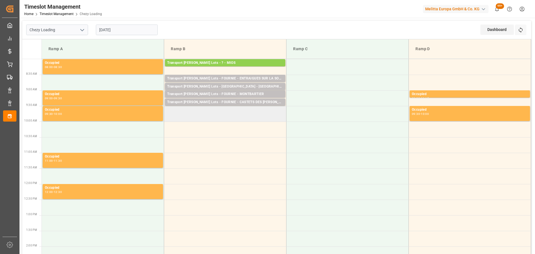
click at [168, 111] on td at bounding box center [225, 114] width 122 height 16
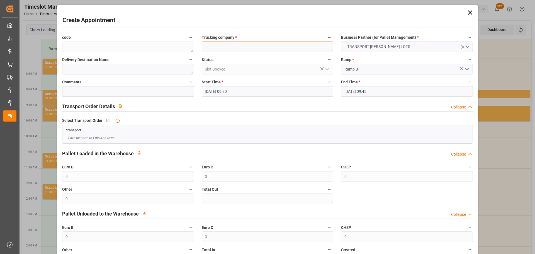
click at [258, 43] on textarea at bounding box center [268, 47] width 132 height 11
type textarea "FOURNIE"
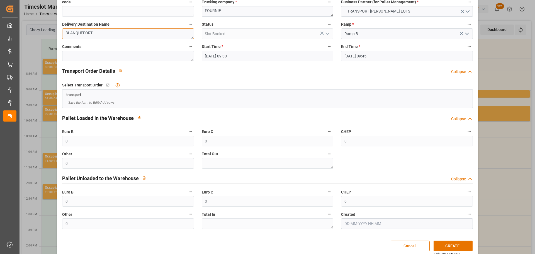
scroll to position [43, 0]
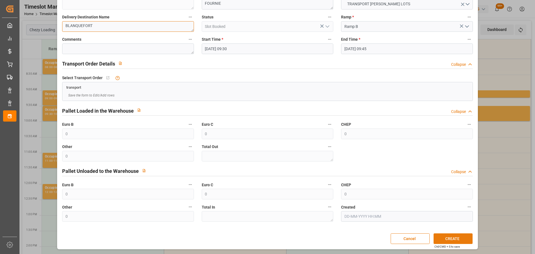
type textarea "BLANQUEFORT"
click at [439, 238] on button "CREATE" at bounding box center [453, 238] width 39 height 11
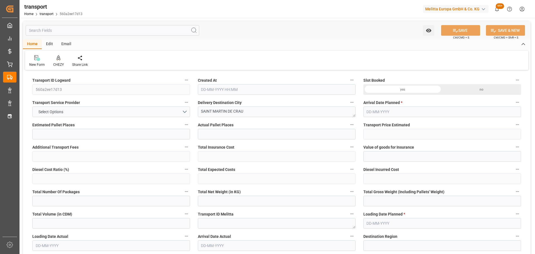
type input "1"
type input "266.83"
type input "0"
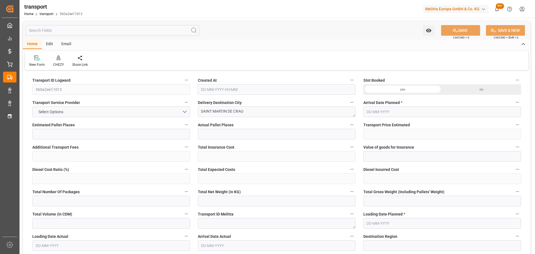
type input "266.83"
type input "0"
type input "318.876"
type input "395.936"
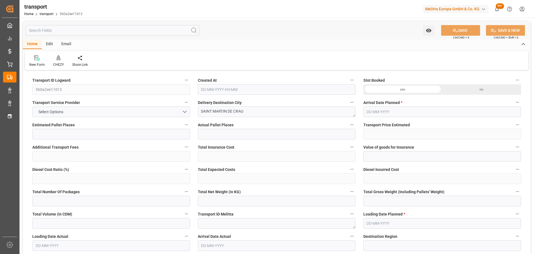
type input "837.984"
type input "13"
type input "0"
type input "39"
type input "1"
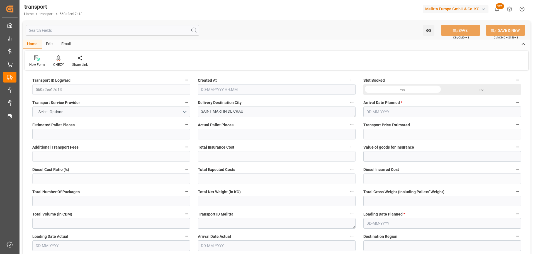
type input "101"
type input "372.936"
type input "0"
type input "4710.8598"
type input "0"
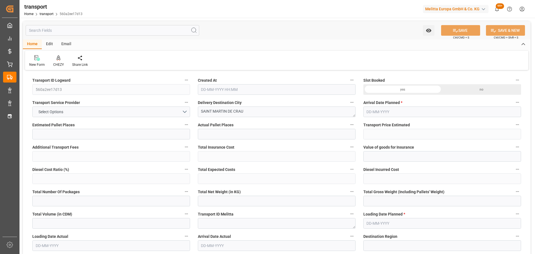
type input "0"
type input "21"
type input "35"
type input "30-09-2025 11:31"
type input "06-10-2025"
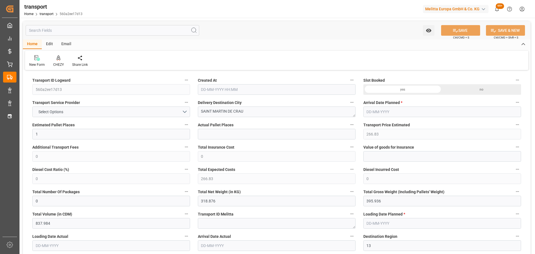
type input "[DATE]"
click at [59, 61] on icon at bounding box center [59, 58] width 4 height 6
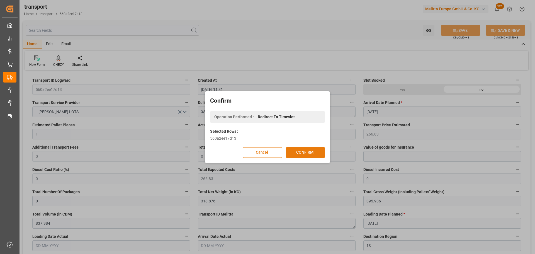
click at [289, 152] on button "CONFIRM" at bounding box center [305, 152] width 39 height 11
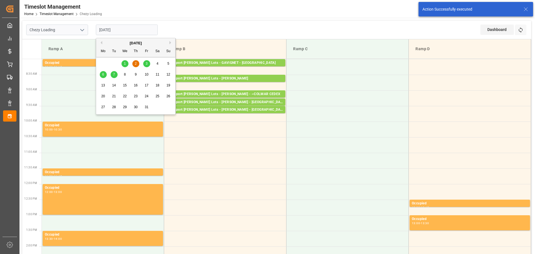
click at [123, 63] on div "1" at bounding box center [125, 63] width 7 height 7
type input "[DATE]"
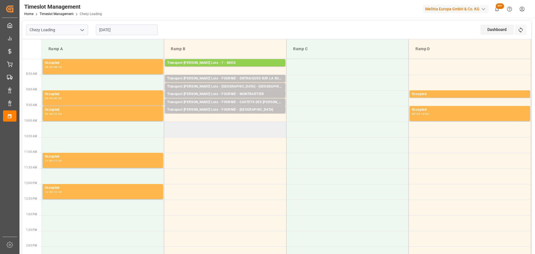
click at [165, 125] on td at bounding box center [225, 130] width 122 height 16
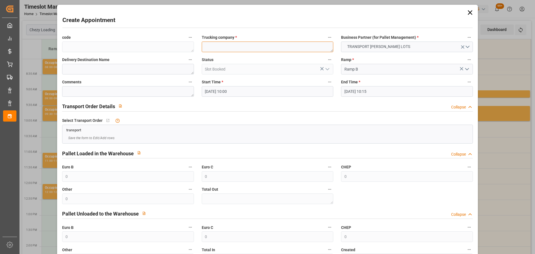
click at [221, 45] on textarea at bounding box center [268, 47] width 132 height 11
type textarea "CORSI"
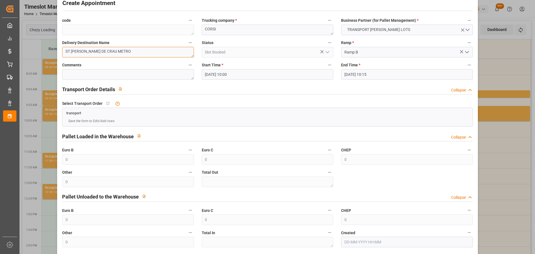
scroll to position [43, 0]
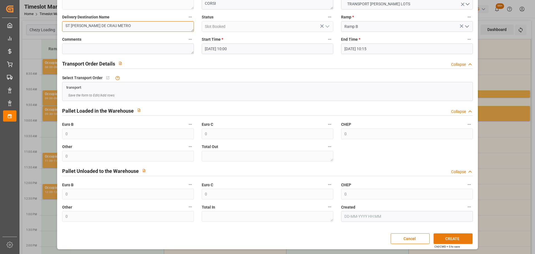
type textarea "ST MARTIN DE CRAU METRO"
click at [451, 239] on button "CREATE" at bounding box center [453, 238] width 39 height 11
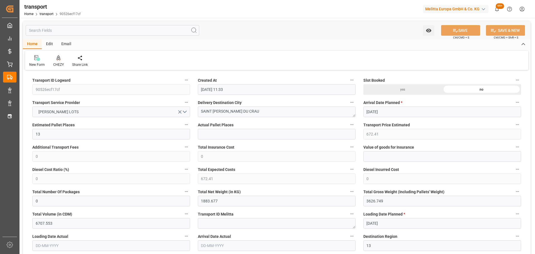
click at [57, 60] on icon at bounding box center [59, 57] width 4 height 5
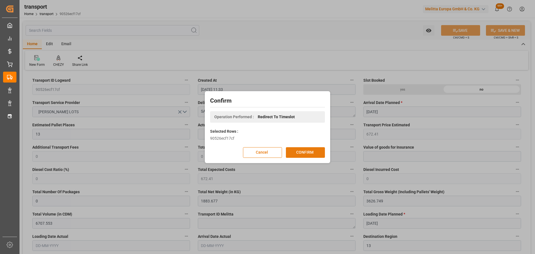
click at [316, 152] on button "CONFIRM" at bounding box center [305, 152] width 39 height 11
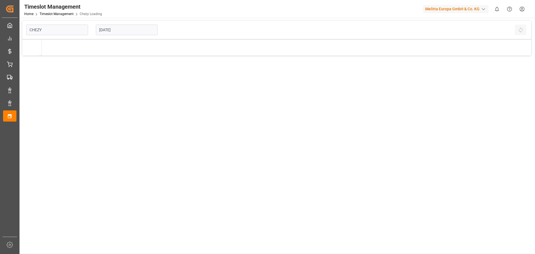
type input "Chezy Loading"
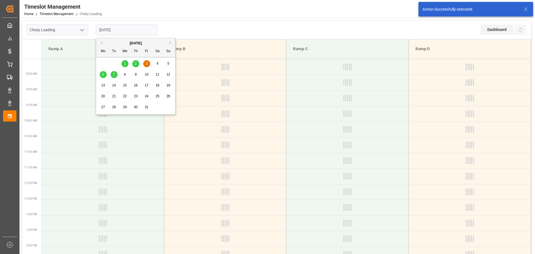
click at [124, 28] on input "[DATE]" at bounding box center [127, 30] width 62 height 11
click at [136, 62] on span "2" at bounding box center [136, 64] width 2 height 4
type input "02-10-2025"
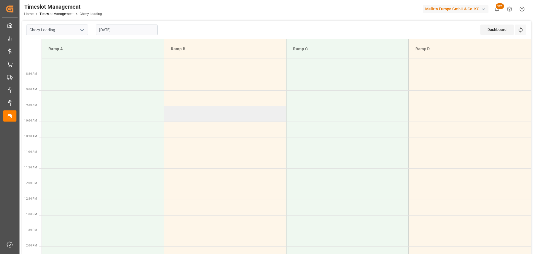
click at [166, 110] on td at bounding box center [225, 114] width 122 height 16
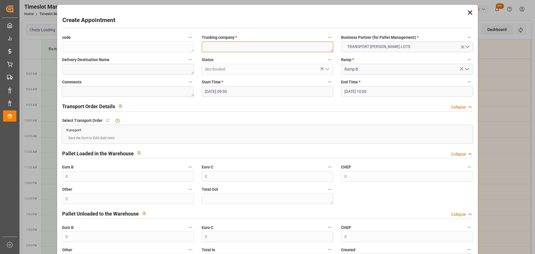
click at [212, 52] on textarea at bounding box center [268, 47] width 132 height 11
type textarea "CORSI"
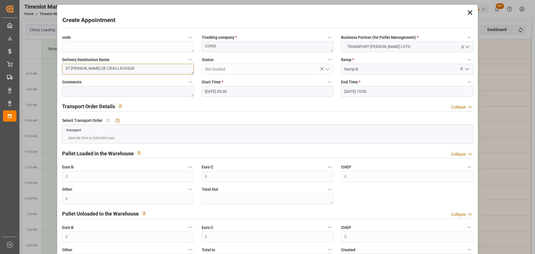
type textarea "ST MARTIN DE CRAU LECASUD"
click at [353, 91] on input "02-10-2025 10:00" at bounding box center [407, 91] width 132 height 11
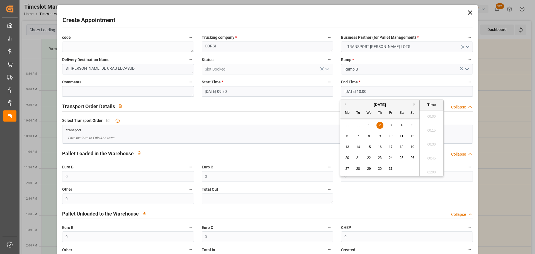
scroll to position [532, 0]
click at [379, 124] on span "2" at bounding box center [380, 125] width 2 height 4
click at [429, 129] on li "09:45" at bounding box center [432, 129] width 24 height 14
type input "02-10-2025 09:45"
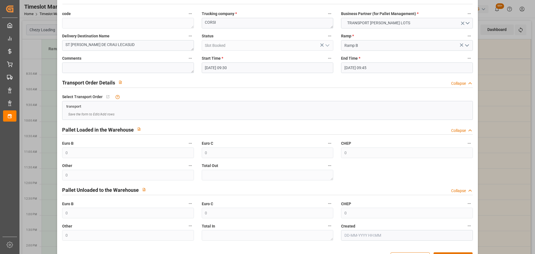
scroll to position [43, 0]
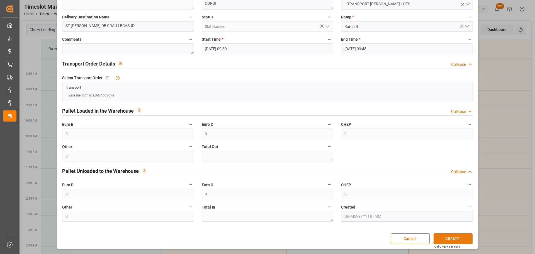
click at [461, 240] on button "CREATE" at bounding box center [453, 238] width 39 height 11
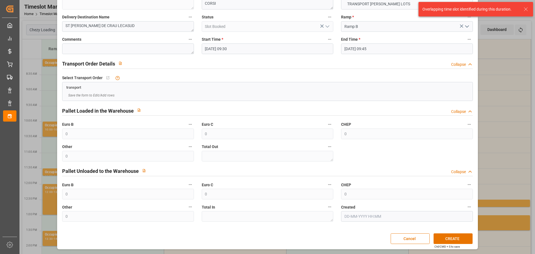
click at [219, 49] on input "02-10-2025 09:30" at bounding box center [268, 48] width 132 height 11
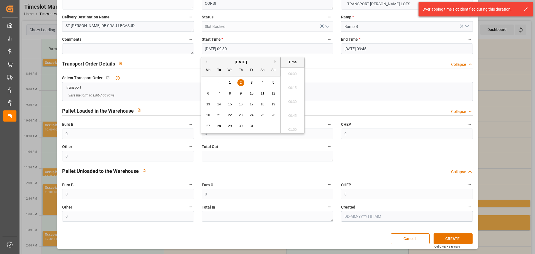
scroll to position [504, 0]
click at [240, 82] on span "2" at bounding box center [241, 83] width 2 height 4
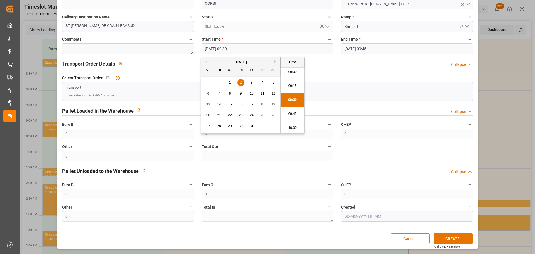
click at [292, 127] on li "10:00" at bounding box center [293, 128] width 24 height 14
type input "02-10-2025 10:00"
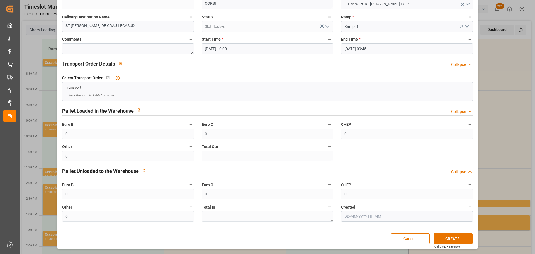
click at [361, 49] on input "02-10-2025 09:45" at bounding box center [407, 48] width 132 height 11
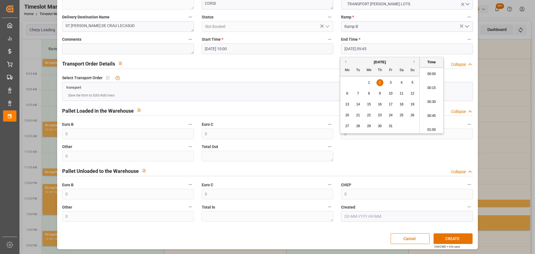
scroll to position [518, 0]
drag, startPoint x: 380, startPoint y: 81, endPoint x: 422, endPoint y: 116, distance: 54.4
click at [385, 85] on div "29 30 1 2 3 4 5" at bounding box center [380, 82] width 76 height 11
click at [433, 123] on li "10:15" at bounding box center [432, 128] width 24 height 14
type input "02-10-2025 10:15"
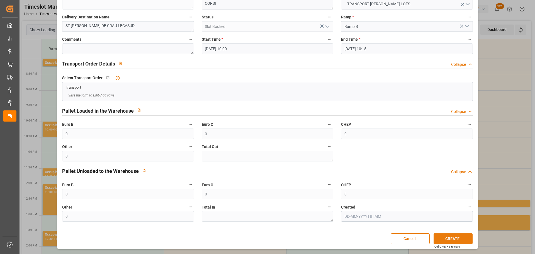
click at [459, 238] on button "CREATE" at bounding box center [453, 238] width 39 height 11
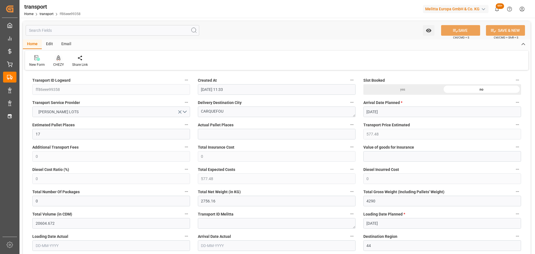
click at [59, 60] on icon at bounding box center [59, 58] width 4 height 6
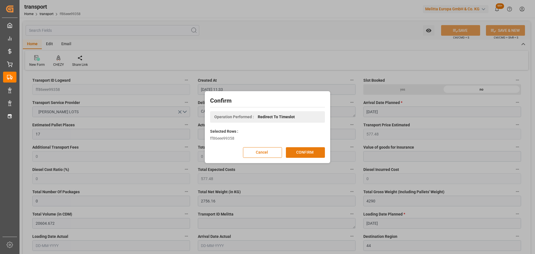
click at [296, 152] on button "CONFIRM" at bounding box center [305, 152] width 39 height 11
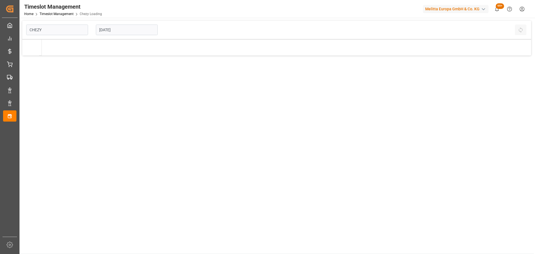
type input "Chezy Loading"
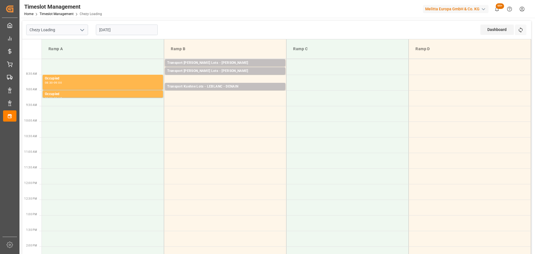
click at [122, 31] on input "[DATE]" at bounding box center [127, 30] width 62 height 11
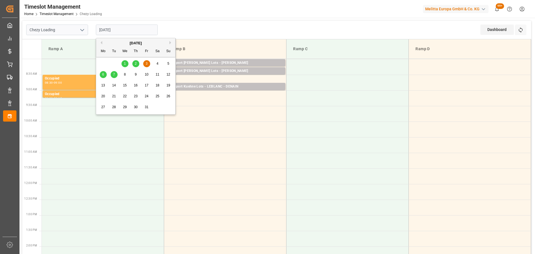
click at [104, 74] on div "6" at bounding box center [103, 74] width 7 height 7
type input "[DATE]"
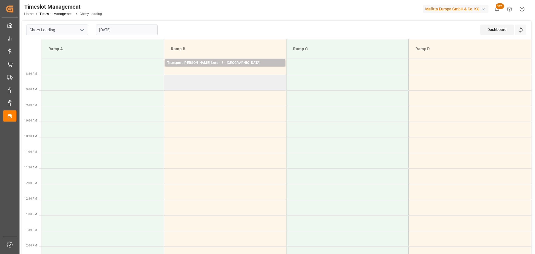
click at [168, 79] on td at bounding box center [225, 83] width 122 height 16
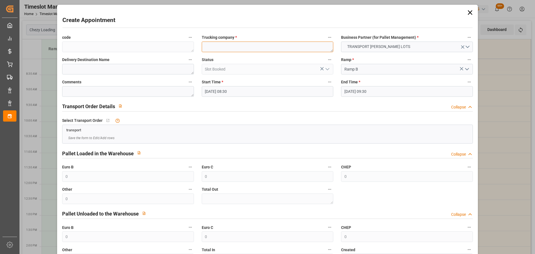
click at [236, 48] on textarea at bounding box center [268, 47] width 132 height 11
type textarea "[PERSON_NAME]"
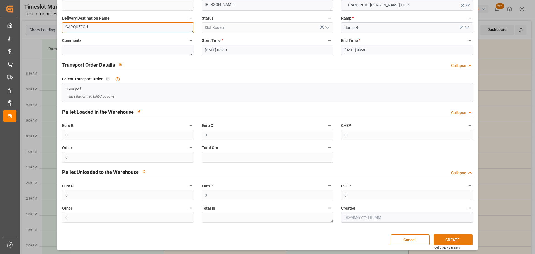
scroll to position [43, 0]
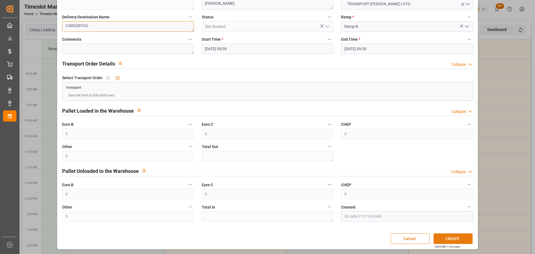
type textarea "CARQUEFOU"
click at [457, 240] on button "CREATE" at bounding box center [453, 238] width 39 height 11
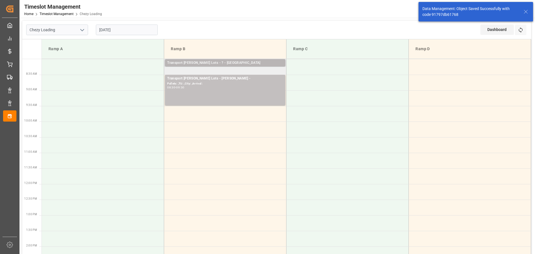
click at [230, 62] on div "Transport Kuehne Lots - ? - ST ETIENNE DE MONTLUC" at bounding box center [225, 63] width 116 height 6
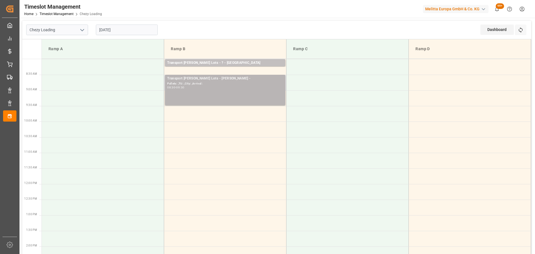
click at [230, 88] on div "08:30 - 09:30" at bounding box center [225, 87] width 116 height 3
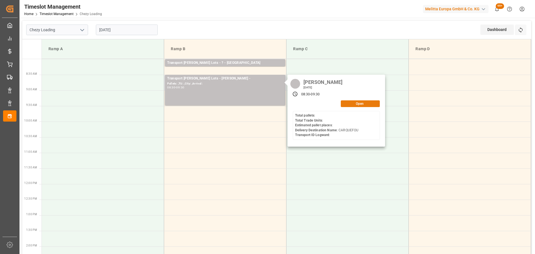
click at [367, 105] on button "Open" at bounding box center [360, 103] width 39 height 7
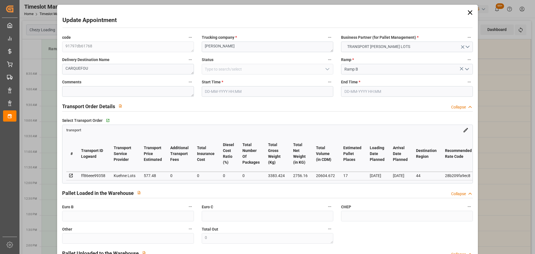
type input "06-10-2025 08:30"
type input "06-10-2025 09:30"
type input "30-09-2025 13:16"
type input "30-09-2025 11:33"
type input "07-10-2025"
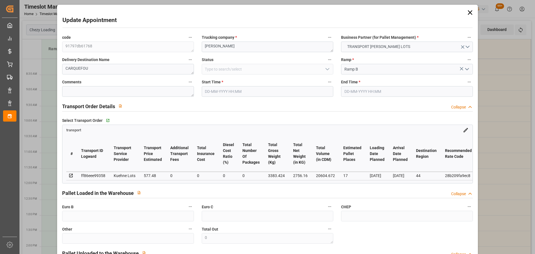
type input "[DATE]"
click at [361, 85] on label "End Time *" at bounding box center [407, 82] width 132 height 8
click at [466, 85] on button "End Time *" at bounding box center [469, 81] width 7 height 7
click at [361, 89] on div at bounding box center [267, 127] width 535 height 254
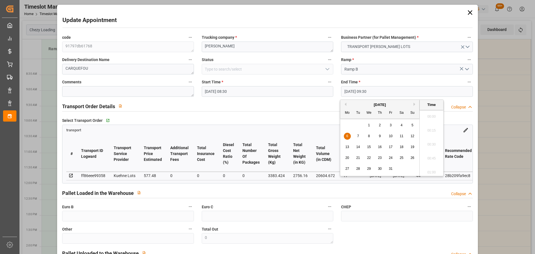
click at [367, 95] on input "06-10-2025 09:30" at bounding box center [407, 91] width 132 height 11
click at [347, 135] on span "6" at bounding box center [348, 136] width 2 height 4
click at [429, 154] on li "08:45" at bounding box center [432, 157] width 24 height 14
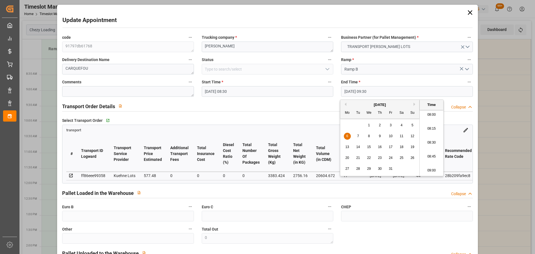
type input "06-10-2025 08:45"
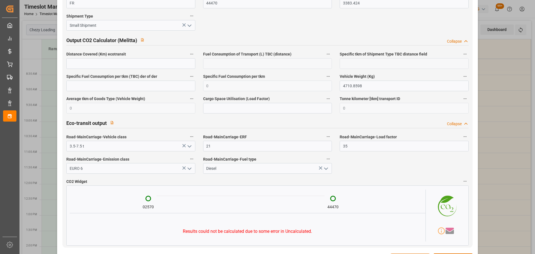
scroll to position [917, 0]
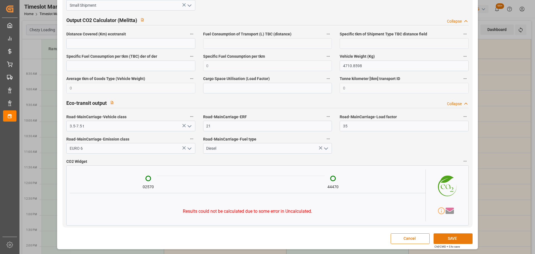
click at [444, 238] on button "SAVE" at bounding box center [453, 238] width 39 height 11
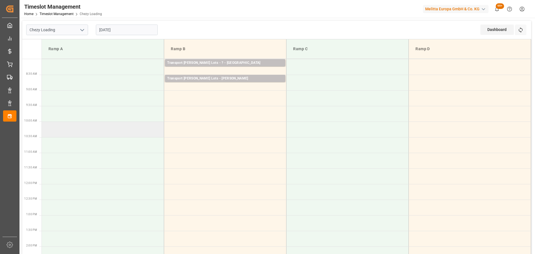
click at [70, 129] on td at bounding box center [103, 130] width 122 height 16
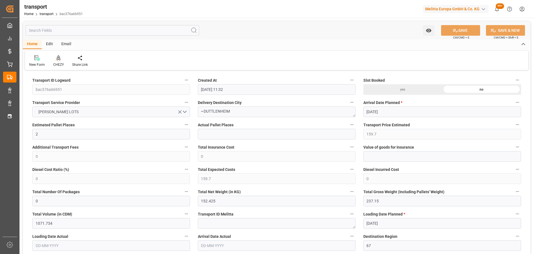
click at [57, 61] on icon at bounding box center [59, 58] width 4 height 6
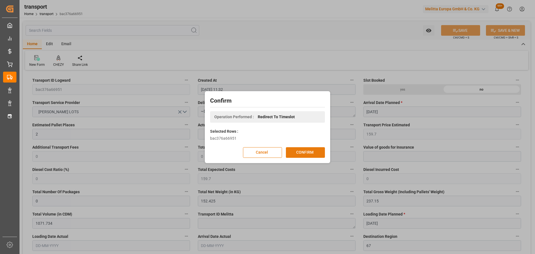
click at [303, 150] on button "CONFIRM" at bounding box center [305, 152] width 39 height 11
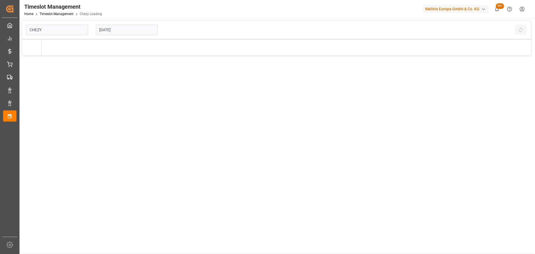
type input "Chezy Loading"
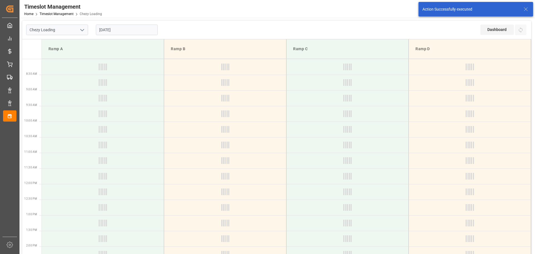
click at [105, 27] on input "[DATE]" at bounding box center [127, 30] width 62 height 11
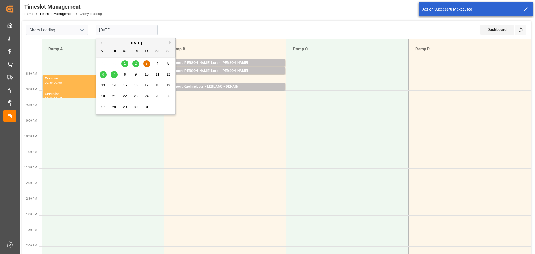
click at [136, 62] on span "2" at bounding box center [136, 64] width 2 height 4
type input "[DATE]"
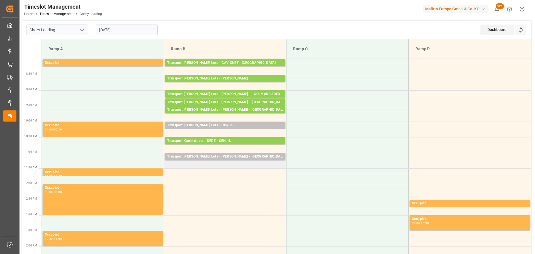
click at [167, 167] on td "Transport [PERSON_NAME] Lots - [PERSON_NAME] - BLANQUEFORT Pallets: ,TU: 93,Cit…" at bounding box center [225, 161] width 122 height 16
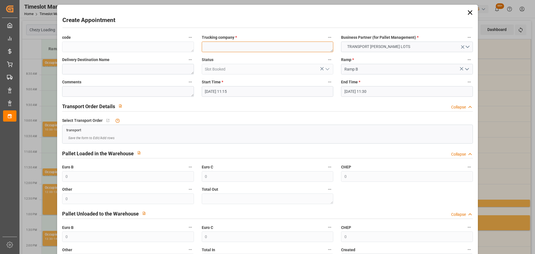
click at [229, 44] on textarea at bounding box center [268, 47] width 132 height 11
type textarea "b"
type textarea "[PERSON_NAME]"
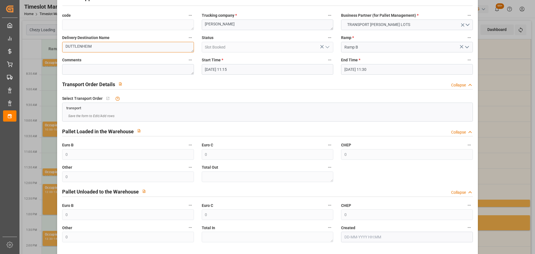
scroll to position [43, 0]
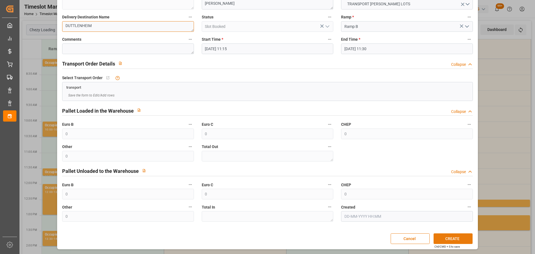
type textarea "DUTTLENHEIM"
click at [438, 236] on button "CREATE" at bounding box center [453, 238] width 39 height 11
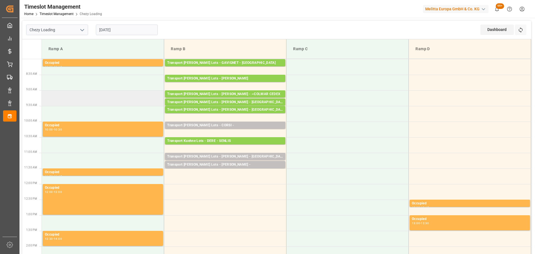
drag, startPoint x: 56, startPoint y: 108, endPoint x: 51, endPoint y: 104, distance: 6.8
click at [57, 108] on td at bounding box center [103, 114] width 122 height 16
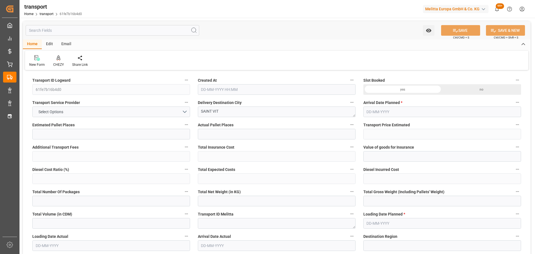
type input "11"
type input "335.93"
type input "0"
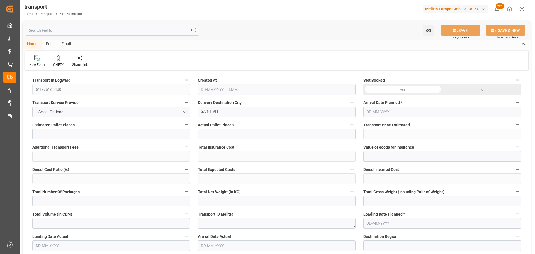
type input "335.93"
type input "0"
type input "3534.928"
type input "4374.28"
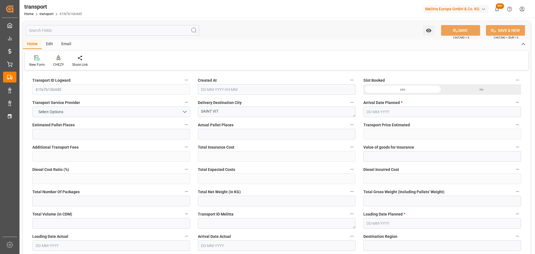
type input "11326.912"
type input "25"
type input "7"
type input "456"
type input "12"
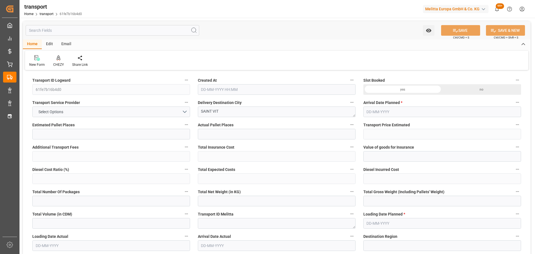
type input "101"
type input "3889.44"
type input "0"
type input "4710.8598"
type input "0"
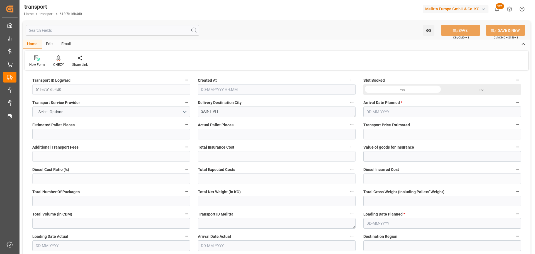
type input "0"
type input "21"
type input "35"
type input "[DATE] 11:31"
type input "[DATE]"
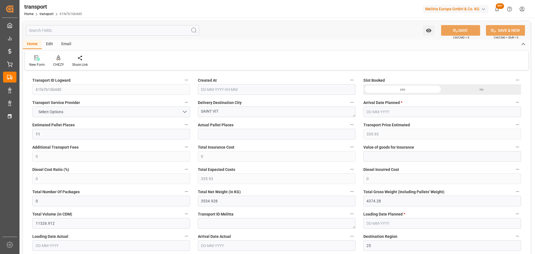
type input "[DATE]"
click at [59, 62] on div "CHEZY" at bounding box center [58, 61] width 19 height 12
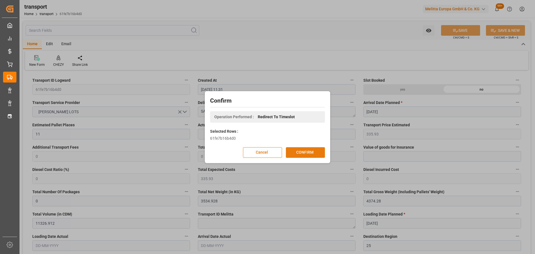
click at [309, 152] on button "CONFIRM" at bounding box center [305, 152] width 39 height 11
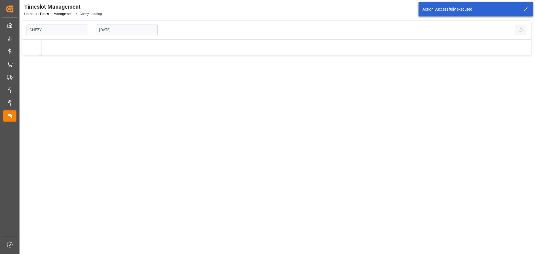
type input "Chezy Loading"
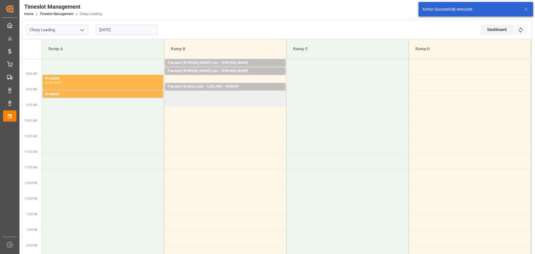
click at [170, 104] on td at bounding box center [225, 98] width 122 height 16
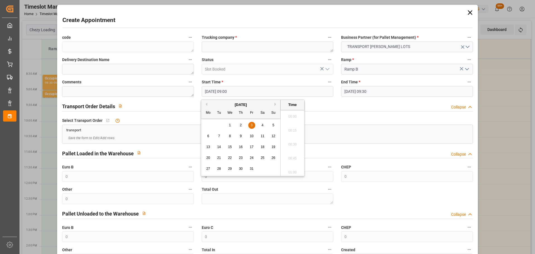
click at [233, 90] on input "03-10-2025 09:00" at bounding box center [268, 91] width 132 height 11
click at [251, 124] on span "3" at bounding box center [252, 125] width 2 height 4
drag, startPoint x: 293, startPoint y: 156, endPoint x: 291, endPoint y: 146, distance: 10.8
click at [292, 156] on li "09:15" at bounding box center [293, 157] width 24 height 14
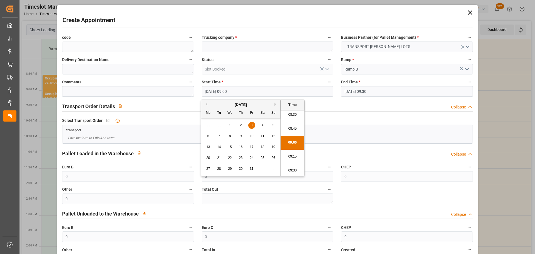
type input "03-10-2025 09:15"
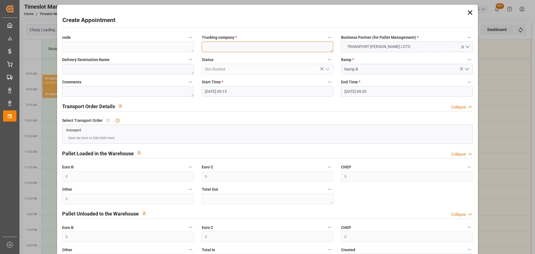
click at [241, 48] on textarea at bounding box center [268, 47] width 132 height 11
type textarea "GAVIGNET"
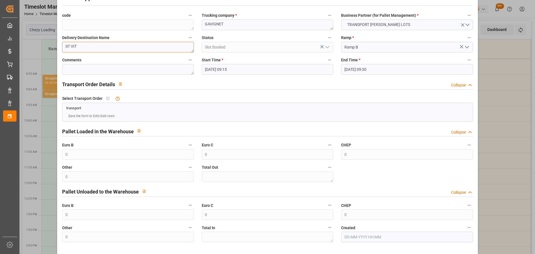
scroll to position [43, 0]
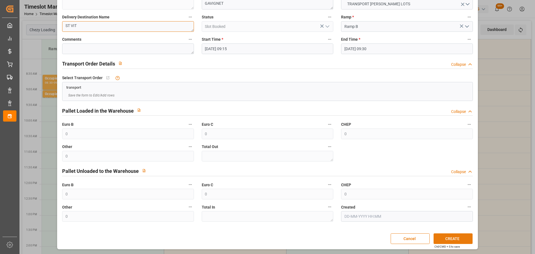
type textarea "ST VIT"
click at [447, 242] on button "CREATE" at bounding box center [453, 238] width 39 height 11
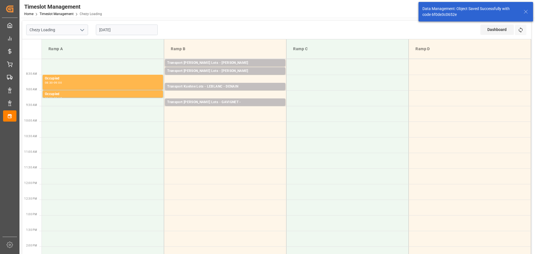
click at [127, 32] on input "[DATE]" at bounding box center [127, 30] width 62 height 11
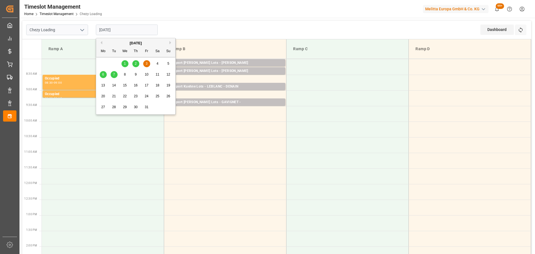
click at [103, 74] on span "6" at bounding box center [103, 74] width 2 height 4
type input "06-10-2025"
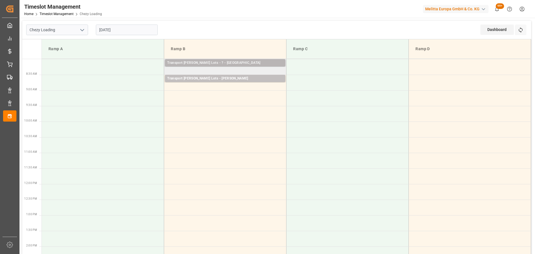
click at [249, 62] on div "Transport Kuehne Lots - ? - ST ETIENNE DE MONTLUC" at bounding box center [225, 63] width 116 height 6
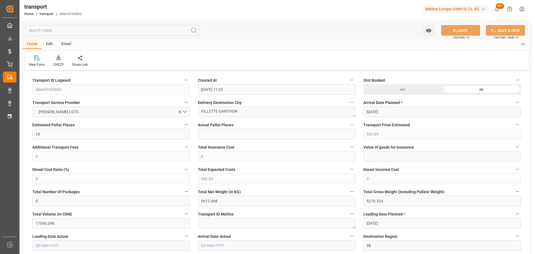
click at [61, 60] on div at bounding box center [58, 58] width 11 height 6
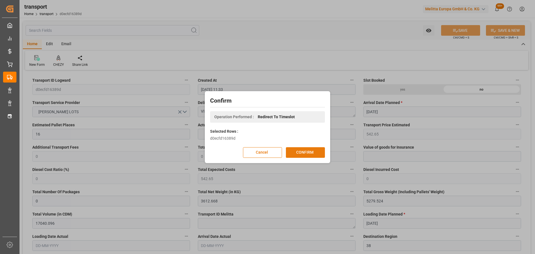
click at [308, 152] on button "CONFIRM" at bounding box center [305, 152] width 39 height 11
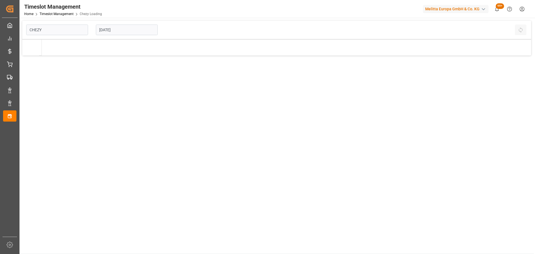
type input "Chezy Loading"
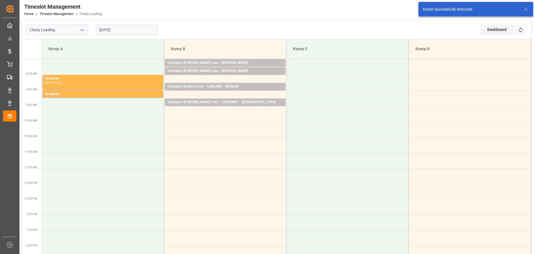
click at [110, 28] on input "[DATE]" at bounding box center [127, 30] width 62 height 11
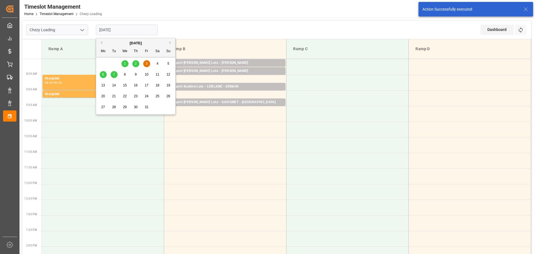
click at [135, 64] on span "2" at bounding box center [136, 64] width 2 height 4
type input "[DATE]"
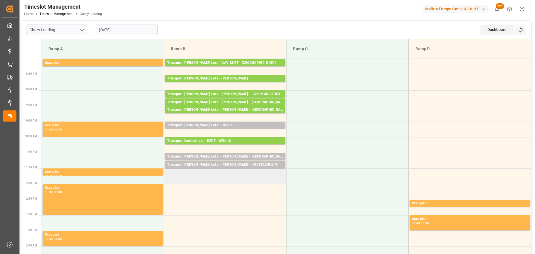
click at [167, 181] on td at bounding box center [225, 176] width 122 height 16
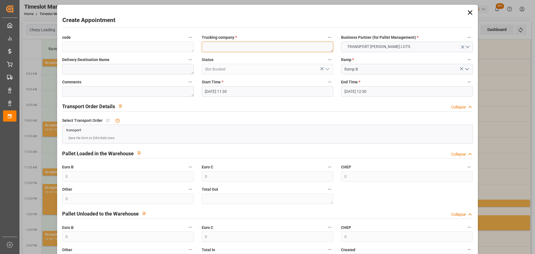
click at [217, 46] on textarea at bounding box center [268, 47] width 132 height 11
type textarea "?"
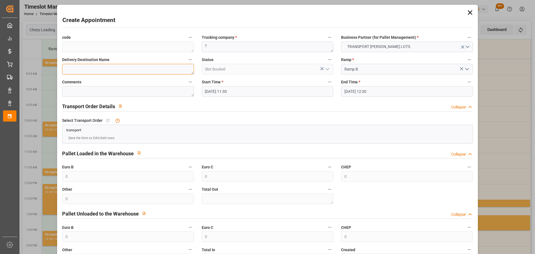
drag, startPoint x: 132, startPoint y: 70, endPoint x: 132, endPoint y: 60, distance: 9.2
click at [132, 67] on textarea at bounding box center [128, 69] width 132 height 11
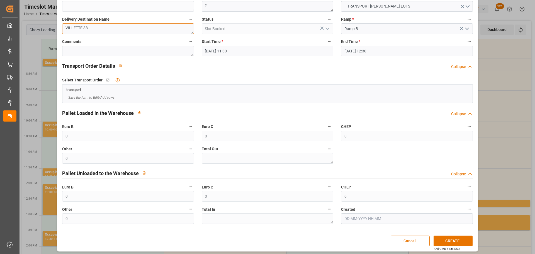
scroll to position [43, 0]
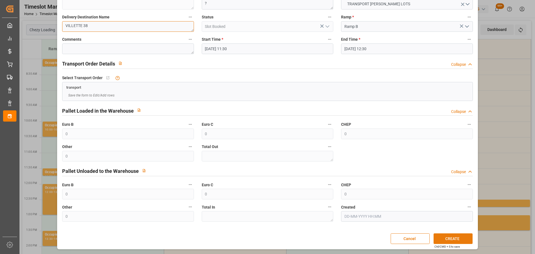
type textarea "VILLETTE 38"
click at [458, 238] on button "CREATE" at bounding box center [453, 238] width 39 height 11
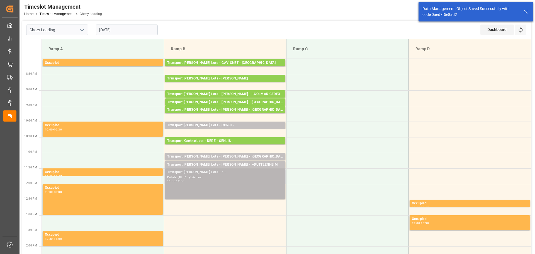
click at [224, 182] on div "11:30 - 12:30" at bounding box center [225, 181] width 116 height 3
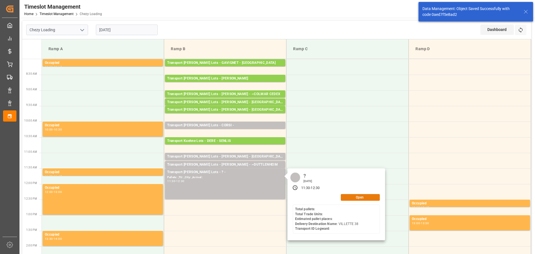
click at [352, 195] on button "Open" at bounding box center [360, 197] width 39 height 7
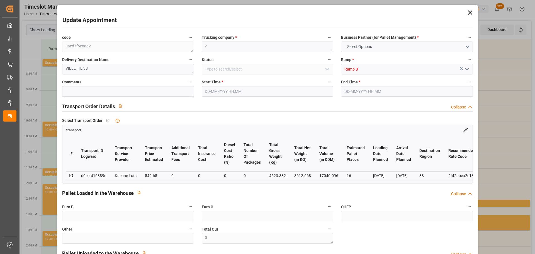
type input "16"
type input "542.65"
type input "0"
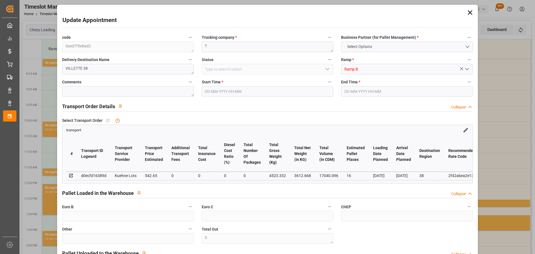
type input "542.65"
type input "0"
type input "3612.668"
type input "5279.524"
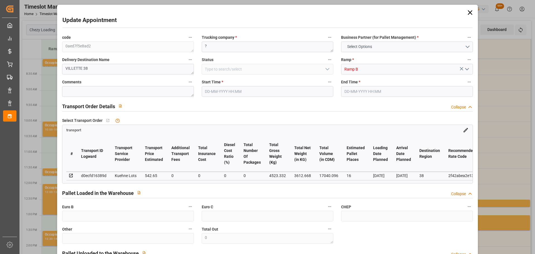
type input "17040.096"
type input "38"
type input "10"
type input "742"
type input "25"
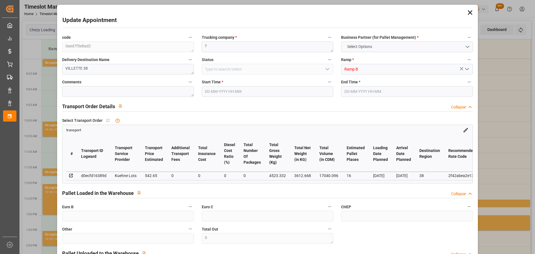
type input "101"
type input "4523.332"
type input "0"
type input "4710.8598"
type input "0"
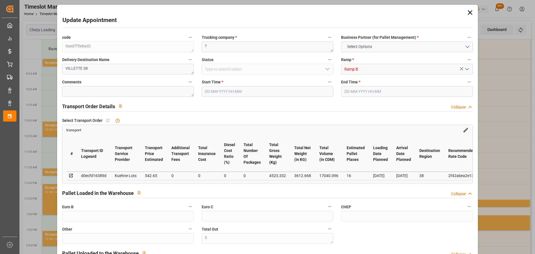
type input "0"
type input "21"
type input "35"
type input "02-10-2025 11:30"
type input "02-10-2025 12:30"
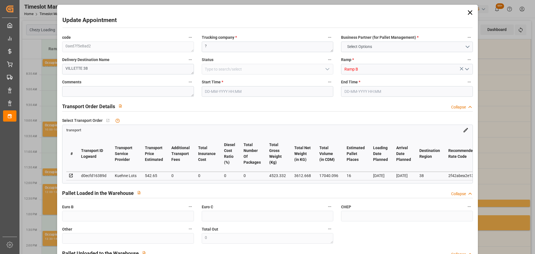
type input "30-09-2025 13:35"
type input "30-09-2025 11:33"
type input "[DATE]"
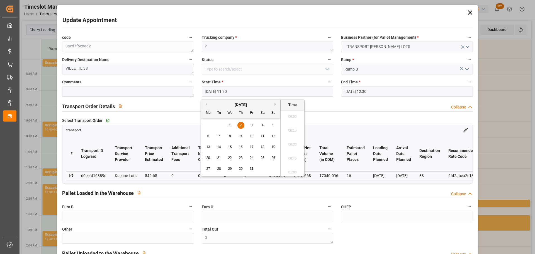
click at [213, 88] on input "02-10-2025 11:30" at bounding box center [268, 91] width 132 height 11
click at [242, 123] on span "2" at bounding box center [241, 125] width 2 height 4
drag, startPoint x: 296, startPoint y: 156, endPoint x: 342, endPoint y: 111, distance: 63.9
click at [297, 155] on li "11:45" at bounding box center [293, 157] width 24 height 14
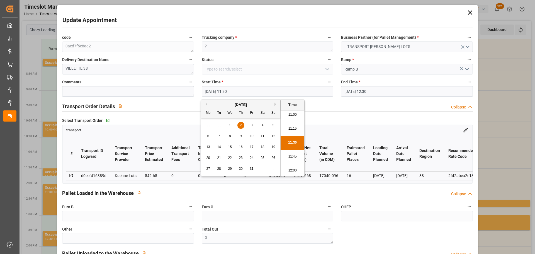
type input "02-10-2025 11:45"
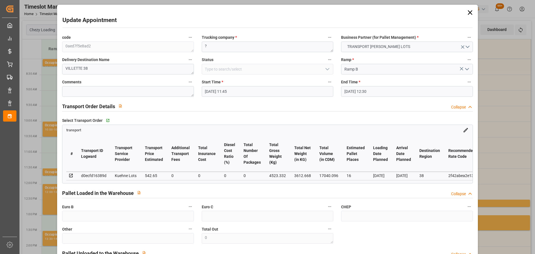
drag, startPoint x: 355, startPoint y: 91, endPoint x: 359, endPoint y: 95, distance: 5.8
click at [357, 92] on input "02-10-2025 12:30" at bounding box center [407, 91] width 132 height 11
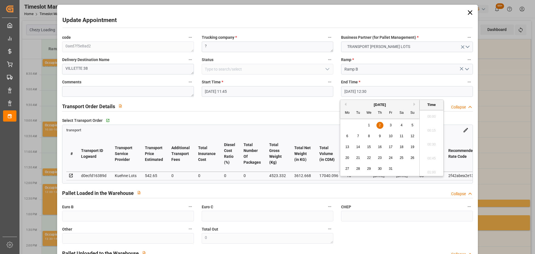
scroll to position [671, 0]
click at [381, 123] on div "2" at bounding box center [380, 125] width 7 height 7
drag, startPoint x: 427, startPoint y: 112, endPoint x: 439, endPoint y: 159, distance: 48.6
click at [427, 117] on li "12:00" at bounding box center [432, 115] width 24 height 14
type input "02-10-2025 12:00"
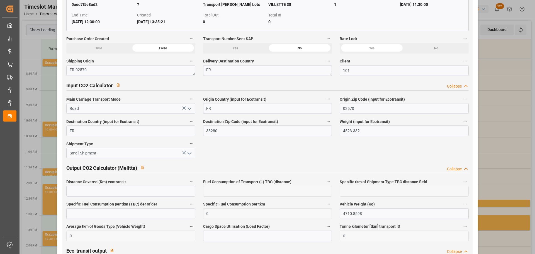
scroll to position [920, 0]
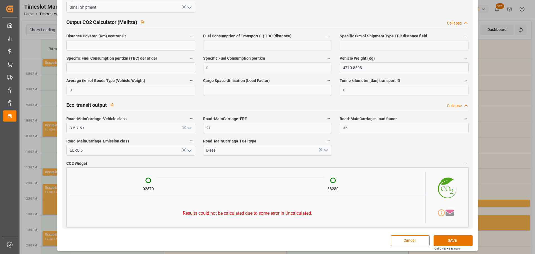
click at [443, 241] on button "SAVE" at bounding box center [453, 240] width 39 height 11
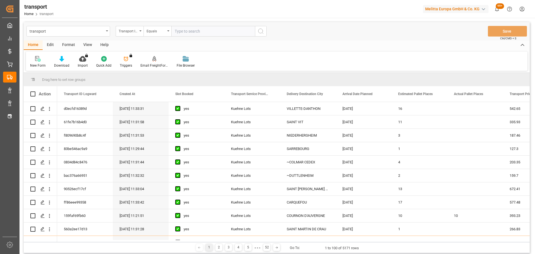
scroll to position [139, 0]
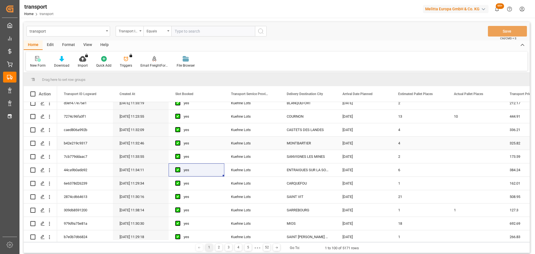
drag, startPoint x: 84, startPoint y: 138, endPoint x: 82, endPoint y: 88, distance: 50.0
click at [85, 138] on div "b42e219c9317" at bounding box center [85, 143] width 56 height 13
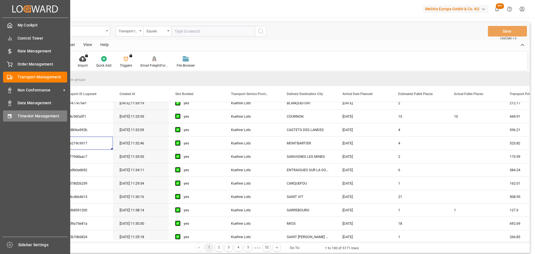
click at [22, 116] on span "Timeslot Management" at bounding box center [43, 116] width 50 height 6
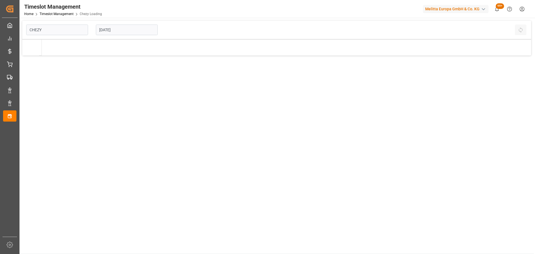
type input "Chezy Loading"
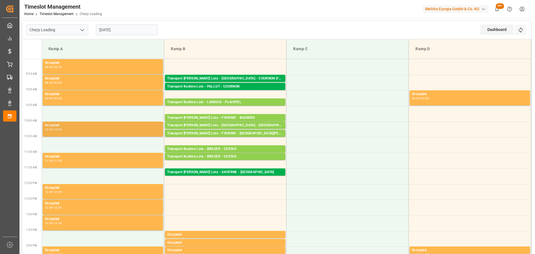
click at [77, 124] on div "Occupied" at bounding box center [103, 126] width 116 height 6
click at [196, 86] on div "Transport Kuehne Lots - PALLUT - COURNON" at bounding box center [225, 87] width 116 height 6
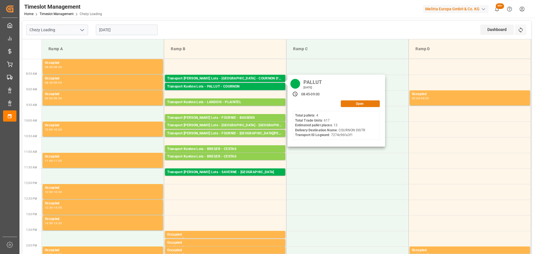
click at [361, 103] on button "Open" at bounding box center [360, 103] width 39 height 7
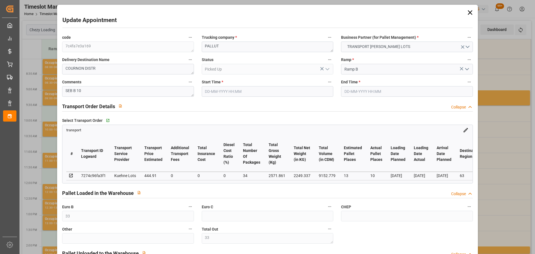
type input "[DATE] 08:45"
type input "[DATE] 09:00"
type input "[DATE] 12:14"
type input "[DATE] 11:23"
type input "[DATE]"
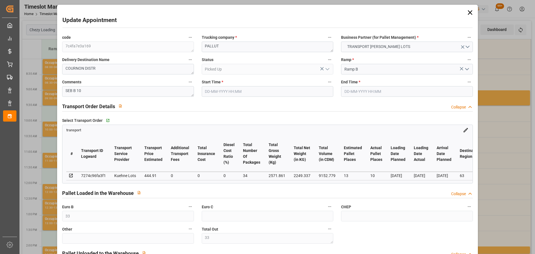
type input "[DATE]"
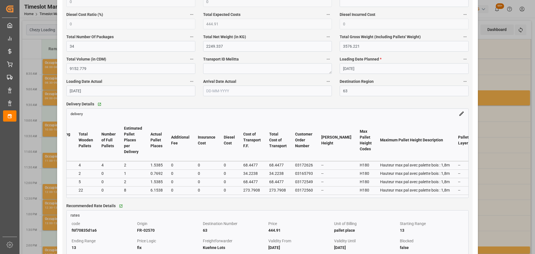
scroll to position [0, 1047]
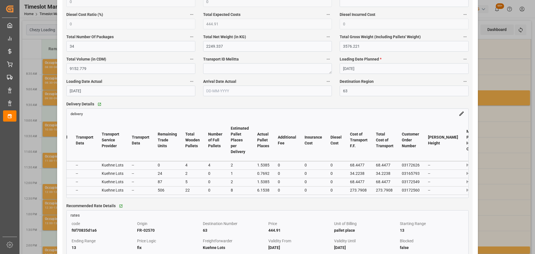
click at [500, 179] on div "Update Appointment code 7c4fa7e3a169 Trucking company * PALLUT Business Partner…" at bounding box center [267, 127] width 535 height 254
click at [515, 181] on div "Update Appointment code 7c4fa7e3a169 Trucking company * PALLUT Business Partner…" at bounding box center [267, 127] width 535 height 254
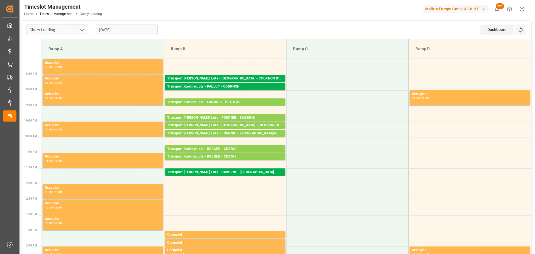
scroll to position [84, 0]
click at [234, 78] on div "Transport [PERSON_NAME] Lots - [GEOGRAPHIC_DATA] - COURNON D'AUVERGNE" at bounding box center [225, 79] width 116 height 6
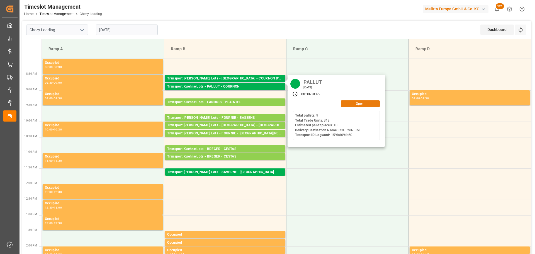
click at [347, 103] on button "Open" at bounding box center [360, 103] width 39 height 7
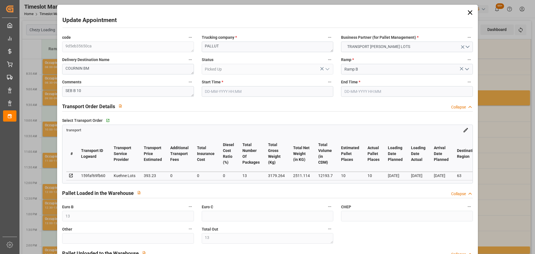
type input "[DATE] 08:30"
type input "[DATE] 08:45"
type input "[DATE] 13:17"
type input "[DATE] 11:21"
type input "[DATE]"
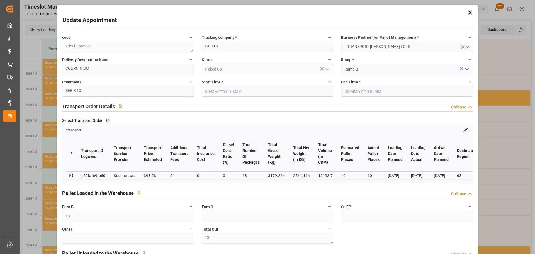
type input "[DATE]"
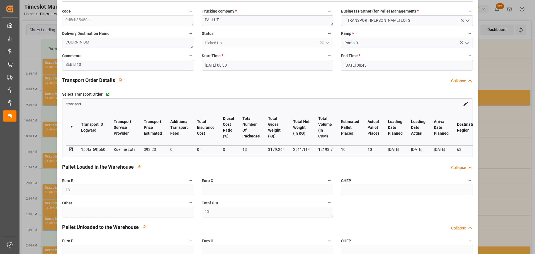
scroll to position [0, 0]
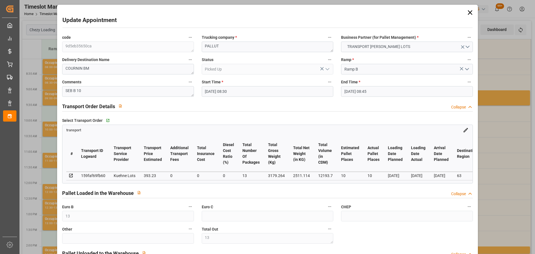
click at [468, 11] on icon at bounding box center [470, 12] width 4 height 4
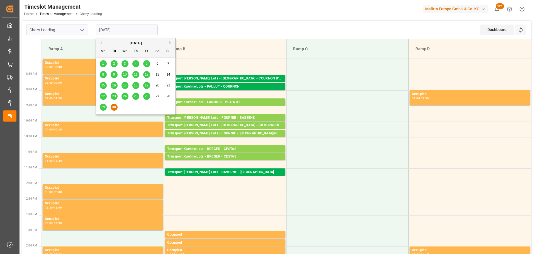
click at [110, 32] on input "[DATE]" at bounding box center [127, 30] width 62 height 11
click at [105, 109] on span "29" at bounding box center [103, 107] width 4 height 4
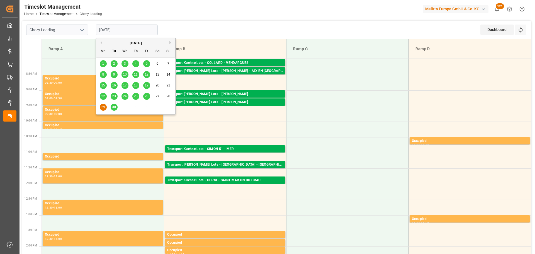
click at [118, 30] on input "[DATE]" at bounding box center [127, 30] width 62 height 11
click at [113, 106] on span "30" at bounding box center [114, 107] width 4 height 4
type input "[DATE]"
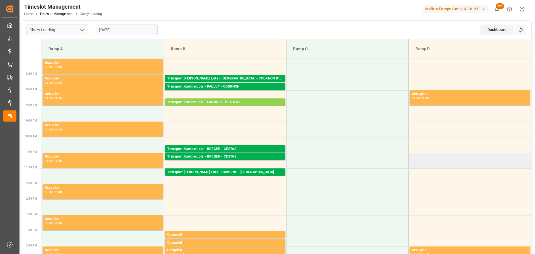
click at [476, 159] on td at bounding box center [470, 161] width 122 height 16
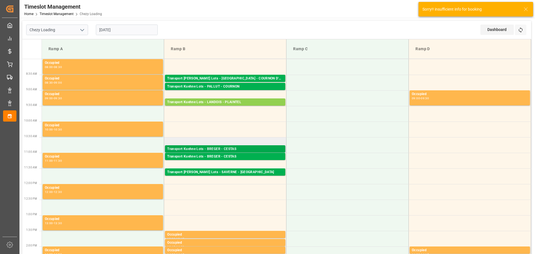
click at [238, 148] on div "Transport Kuehne Lots - BREGER - CESTAS" at bounding box center [225, 149] width 116 height 6
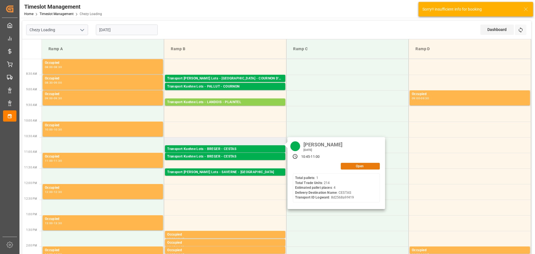
click at [354, 164] on button "Open" at bounding box center [360, 166] width 39 height 7
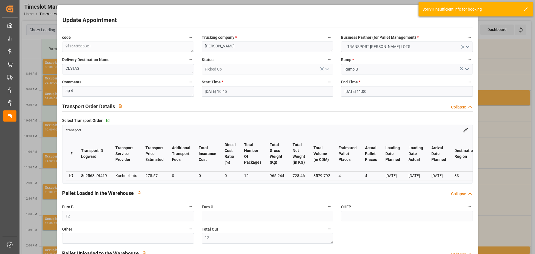
type input "[DATE] 10:45"
type input "[DATE] 11:00"
type input "[DATE] 14:37"
type input "[DATE] 11:42"
type input "[DATE]"
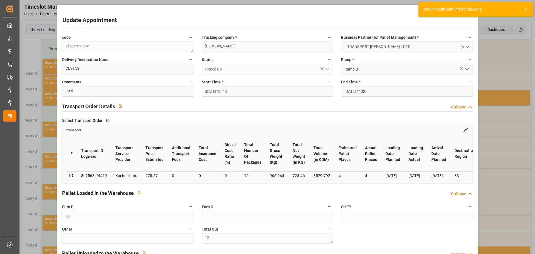
type input "[DATE]"
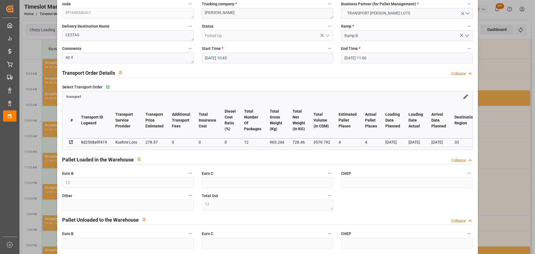
scroll to position [112, 0]
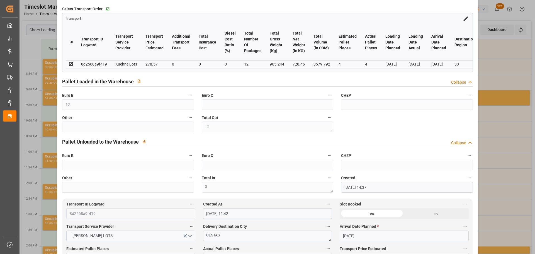
click at [490, 194] on div "Update Appointment code 9f16485ab3c1 Trucking company * [PERSON_NAME] Business …" at bounding box center [267, 127] width 535 height 254
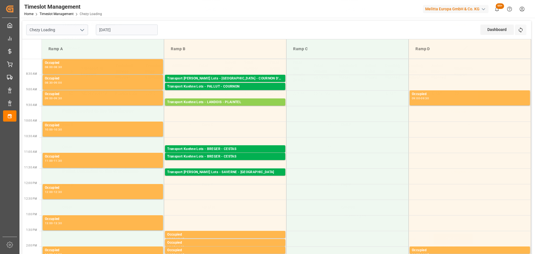
scroll to position [84, 0]
click at [255, 161] on td "Transport [PERSON_NAME] Lots - [PERSON_NAME] - CESTAS Pallets: 1,TU: 256,City: …" at bounding box center [225, 161] width 122 height 16
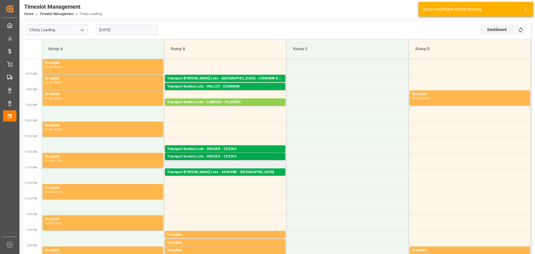
click at [253, 157] on div "Transport Kuehne Lots - BREGER - CESTAS" at bounding box center [225, 157] width 116 height 6
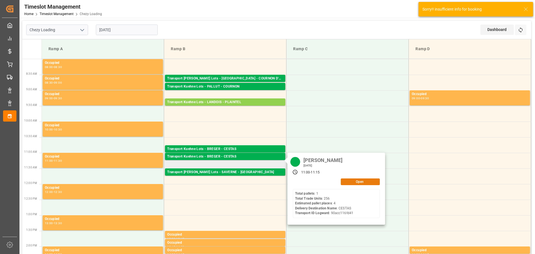
click at [359, 180] on button "Open" at bounding box center [360, 181] width 39 height 7
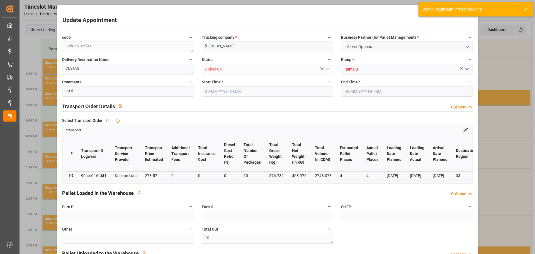
type input "10"
type input "4"
type input "278.57"
type input "0"
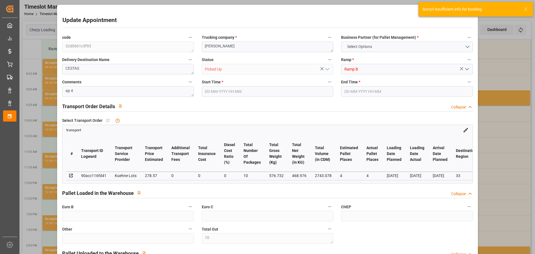
type input "0"
type input "278.57"
type input "0"
type input "10"
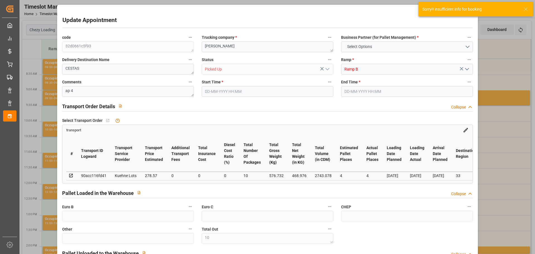
type input "468.976"
type input "880.204"
type input "2743.078"
type input "33"
type input "1"
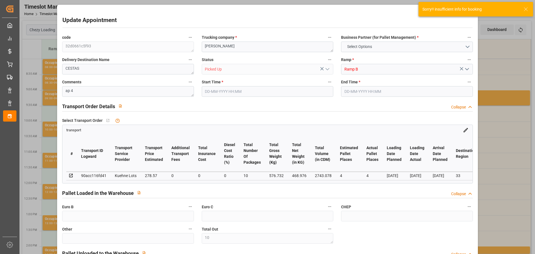
type input "256"
type input "10"
type input "101"
type input "576.732"
type input "0"
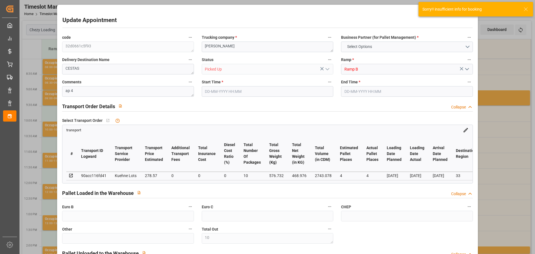
type input "4710.8598"
type input "0"
type input "21"
type input "35"
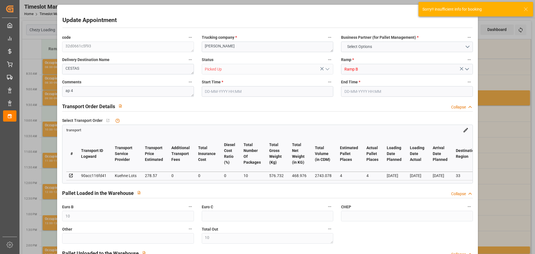
type input "[DATE] 11:00"
type input "[DATE] 11:15"
type input "[DATE] 14:40"
type input "[DATE] 11:38"
type input "[DATE]"
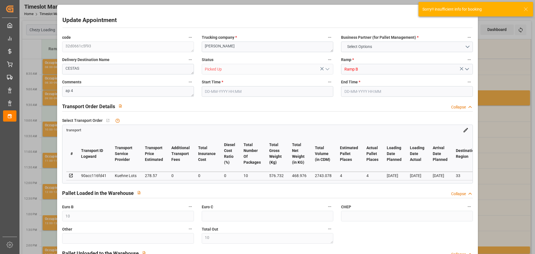
type input "[DATE]"
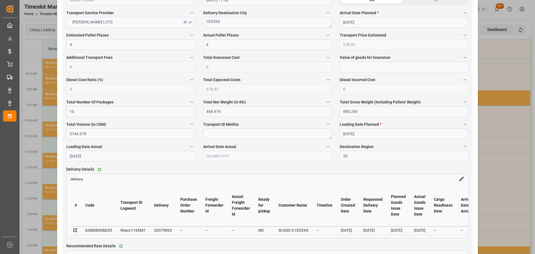
scroll to position [307, 0]
